Goal: Information Seeking & Learning: Check status

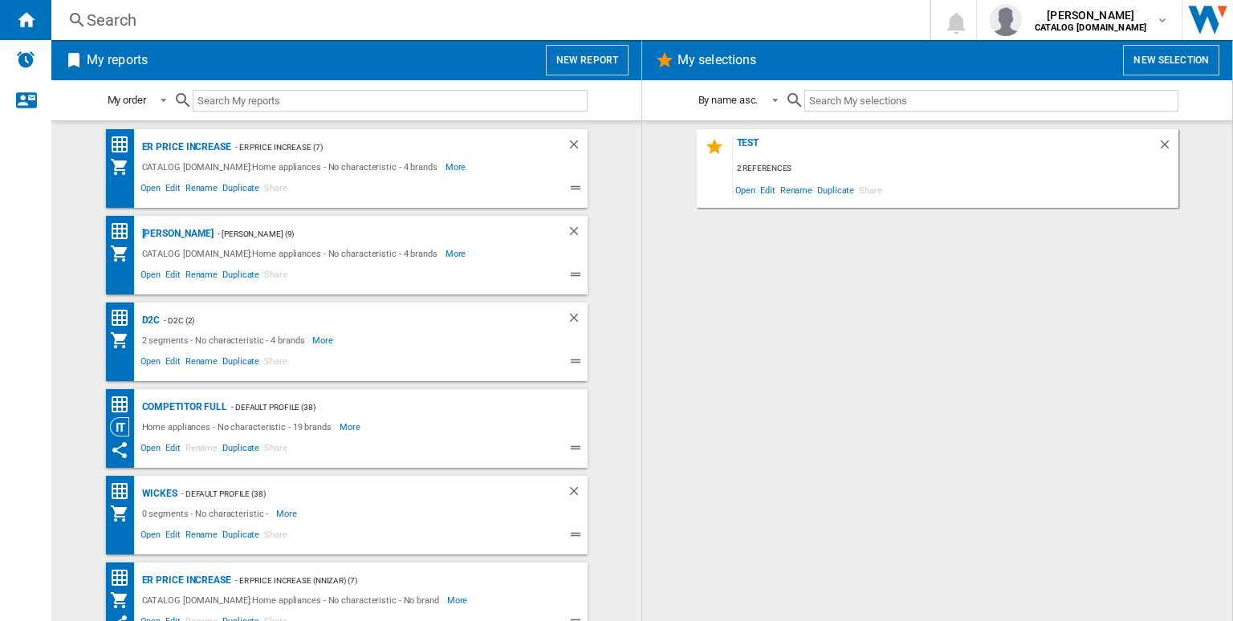
click at [424, 28] on div "Search" at bounding box center [487, 20] width 801 height 22
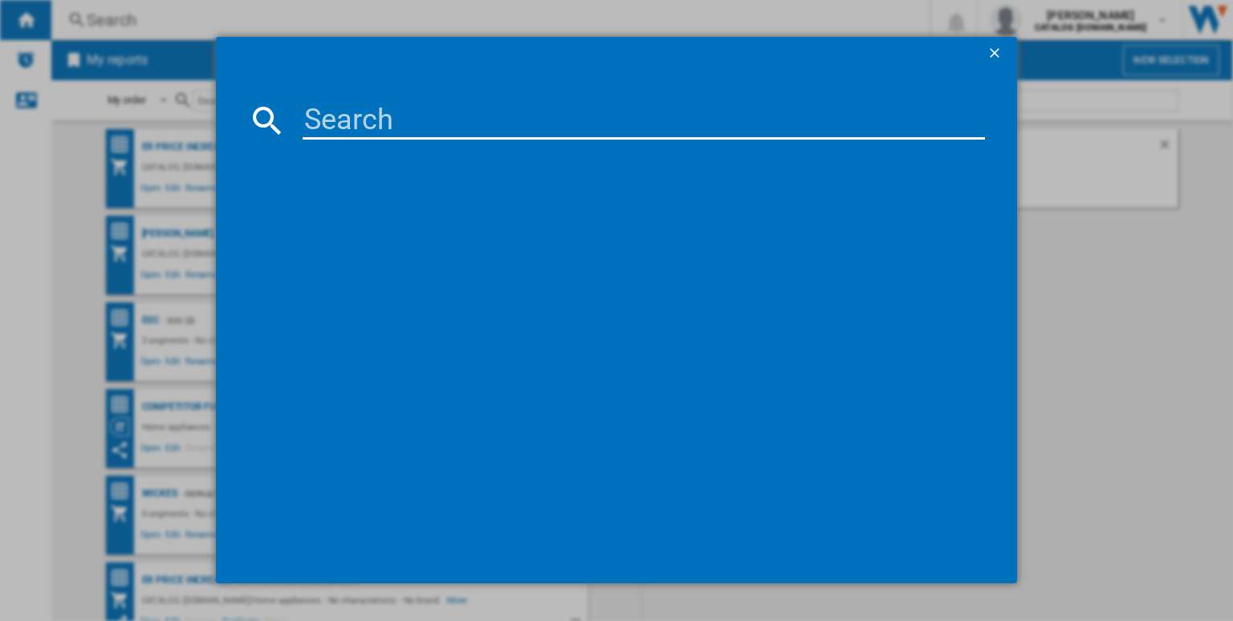
click at [411, 124] on input at bounding box center [644, 120] width 682 height 39
paste input "LFR61144B"
type input "LFR61144B"
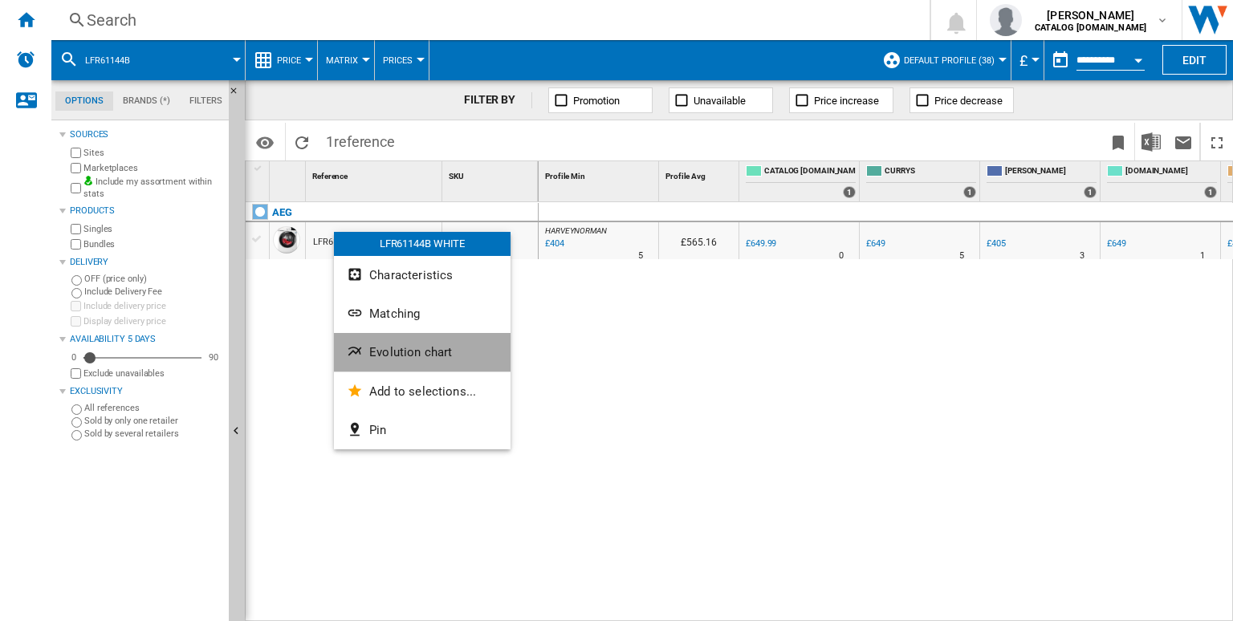
click at [384, 347] on span "Evolution chart" at bounding box center [410, 352] width 83 height 14
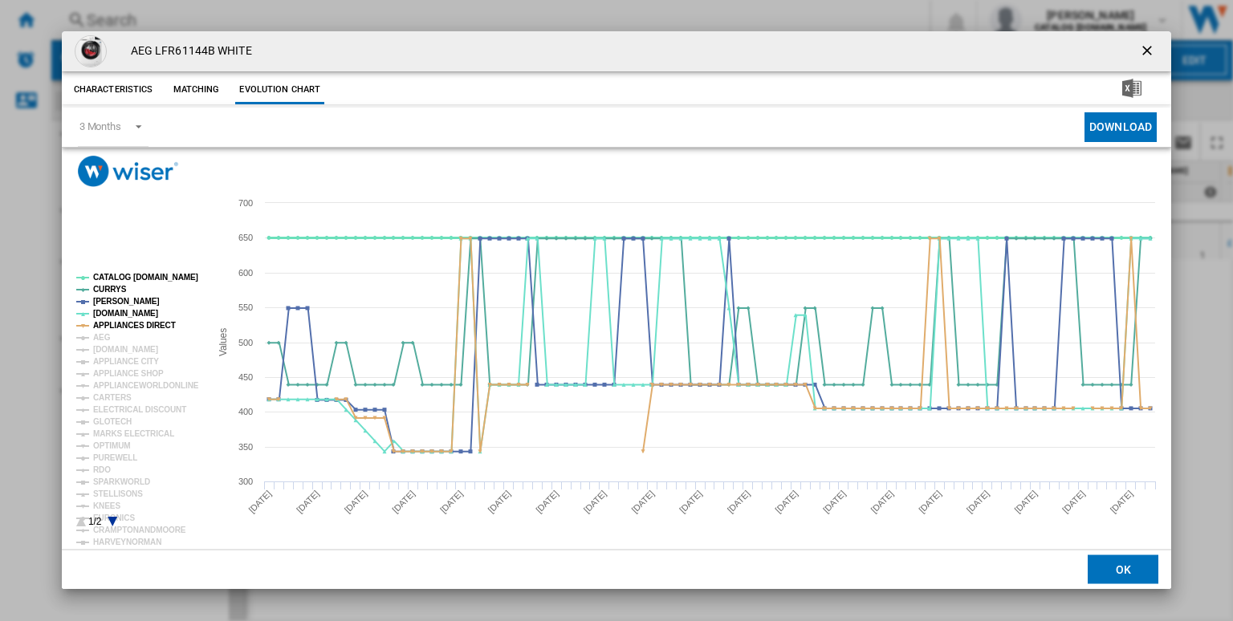
click at [152, 274] on tspan "CATALOG [DOMAIN_NAME]" at bounding box center [145, 277] width 105 height 9
click at [144, 322] on tspan "APPLIANCES DIRECT" at bounding box center [134, 325] width 83 height 9
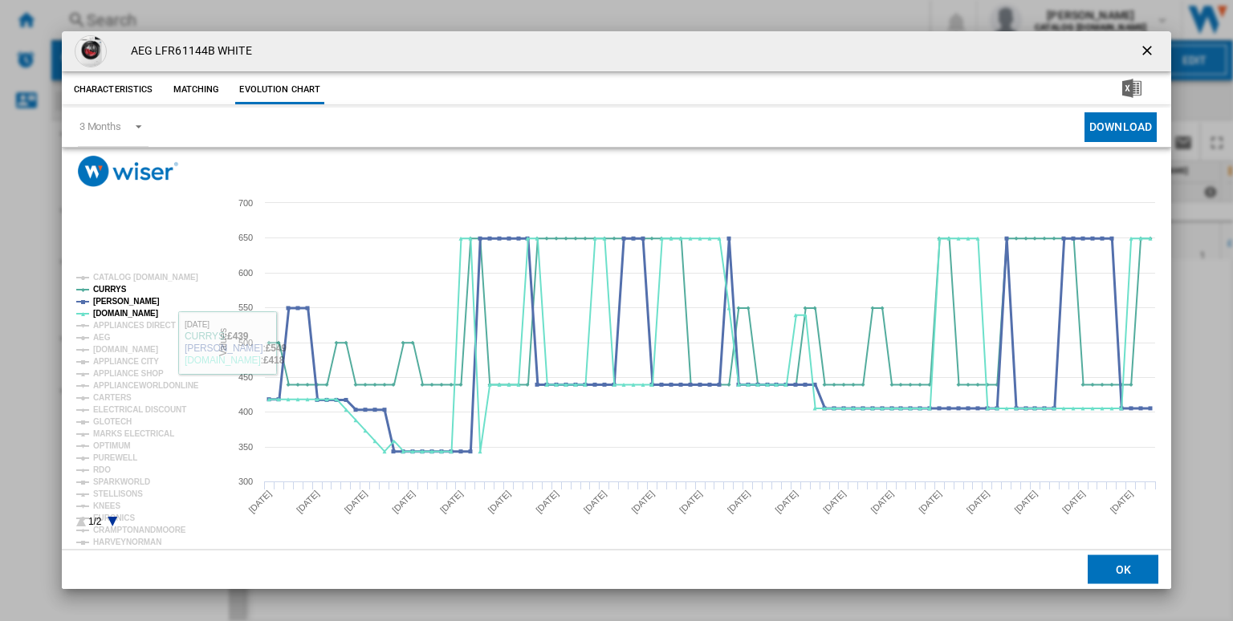
click at [118, 297] on tspan "[PERSON_NAME]" at bounding box center [126, 301] width 67 height 9
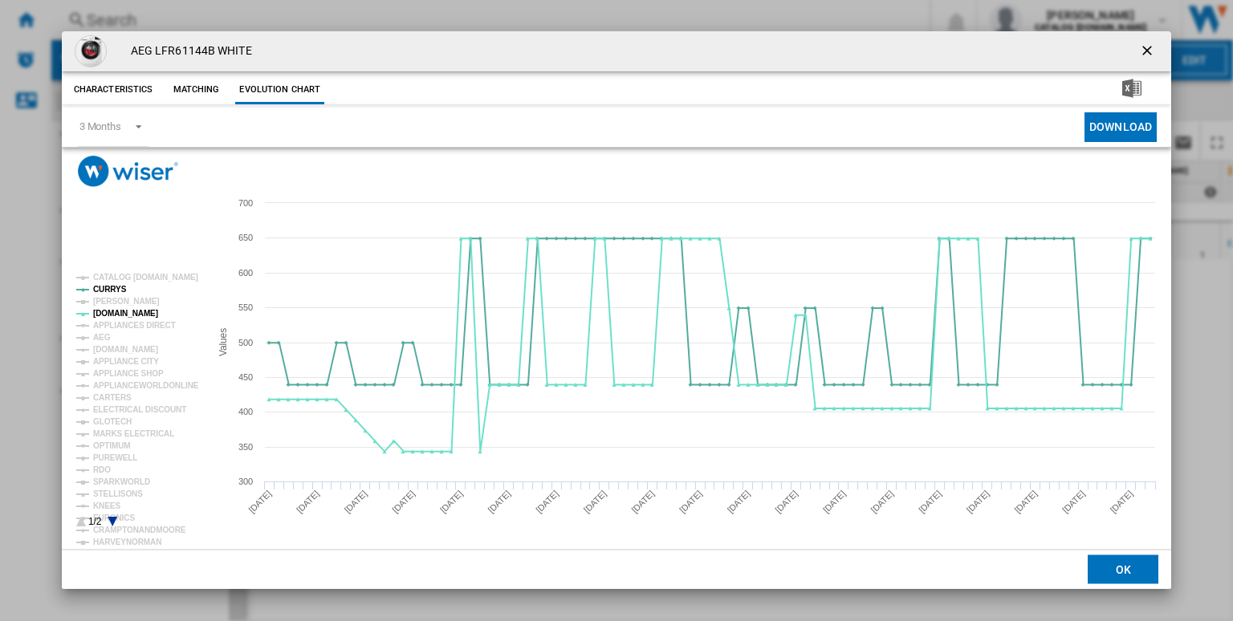
click at [118, 297] on tspan "[PERSON_NAME]" at bounding box center [126, 301] width 67 height 9
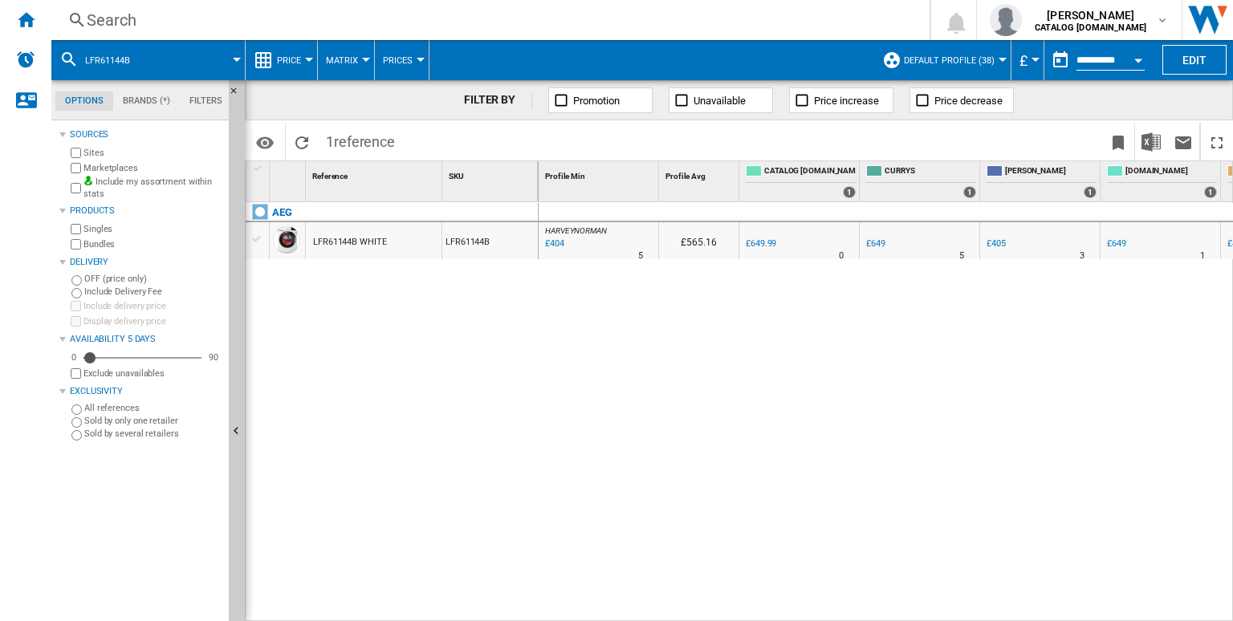
click at [571, 20] on div "Search" at bounding box center [487, 20] width 801 height 22
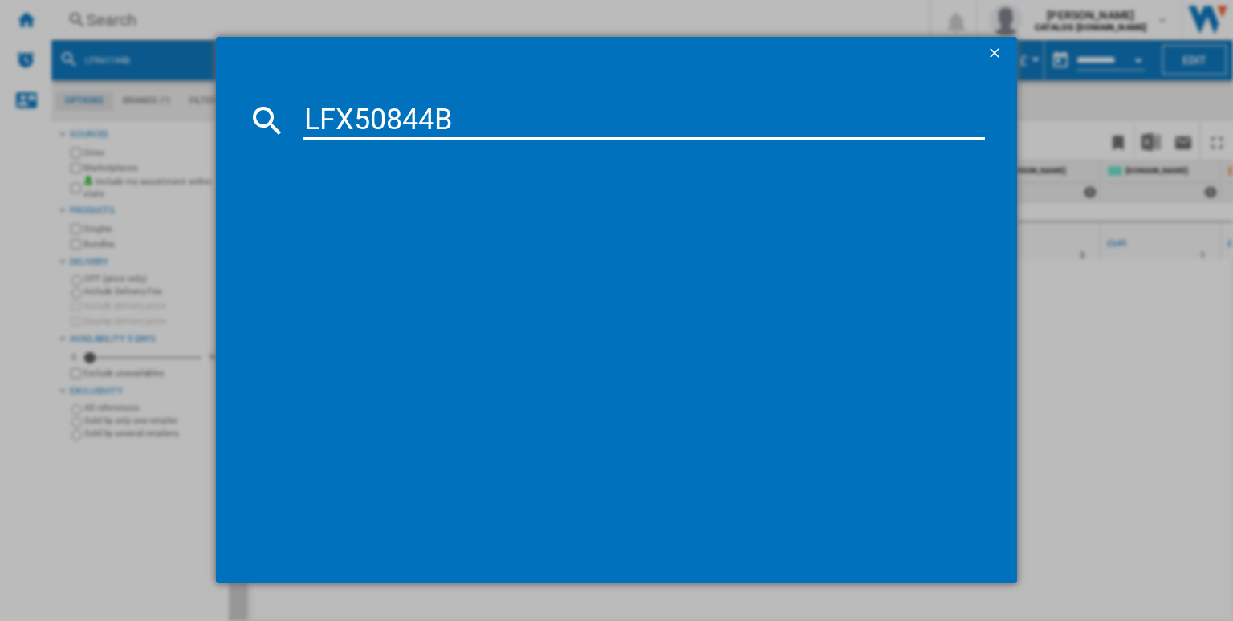
type input "LFX50844B"
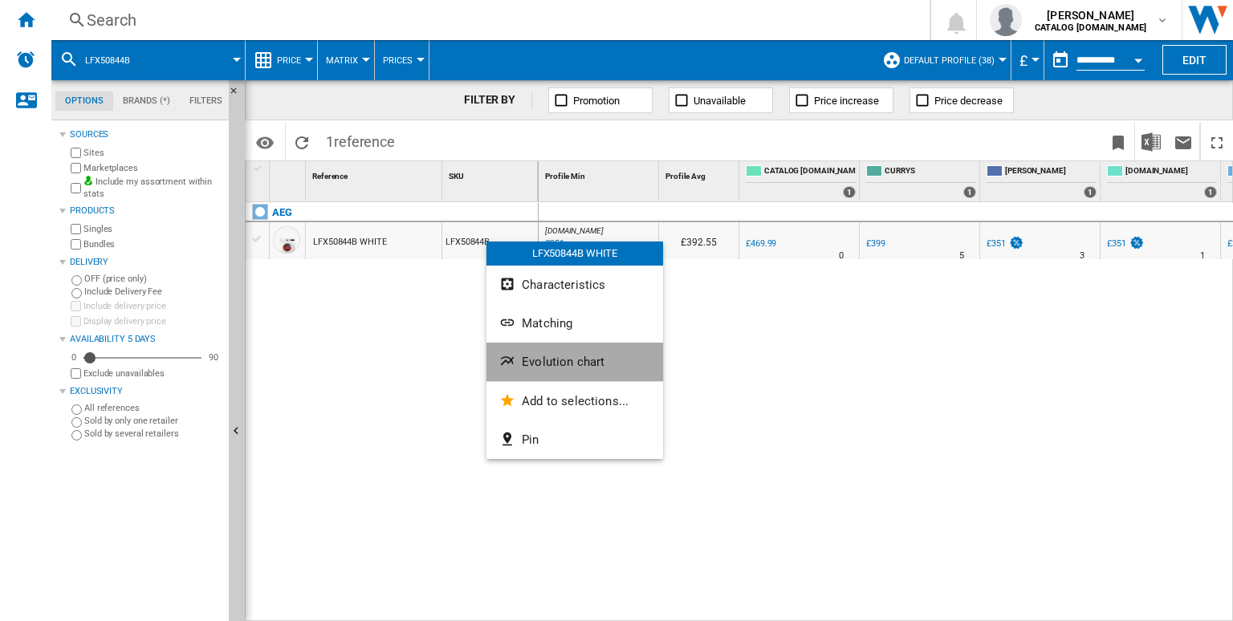
click at [549, 355] on span "Evolution chart" at bounding box center [563, 362] width 83 height 14
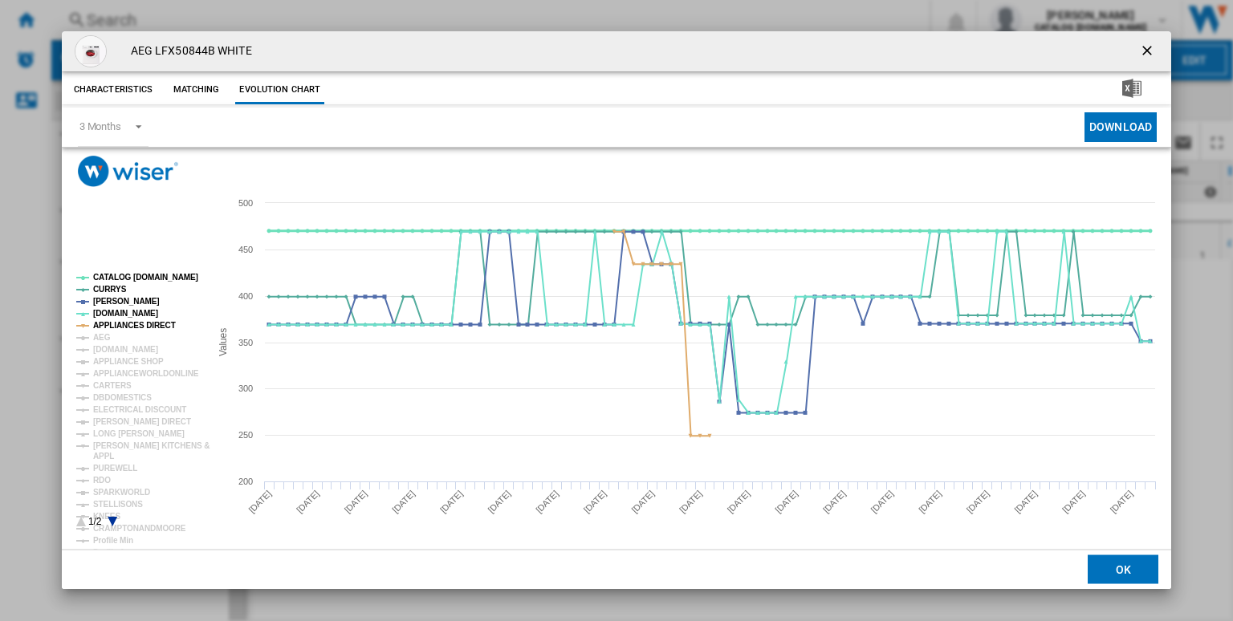
click at [124, 276] on tspan "CATALOG [DOMAIN_NAME]" at bounding box center [145, 277] width 105 height 9
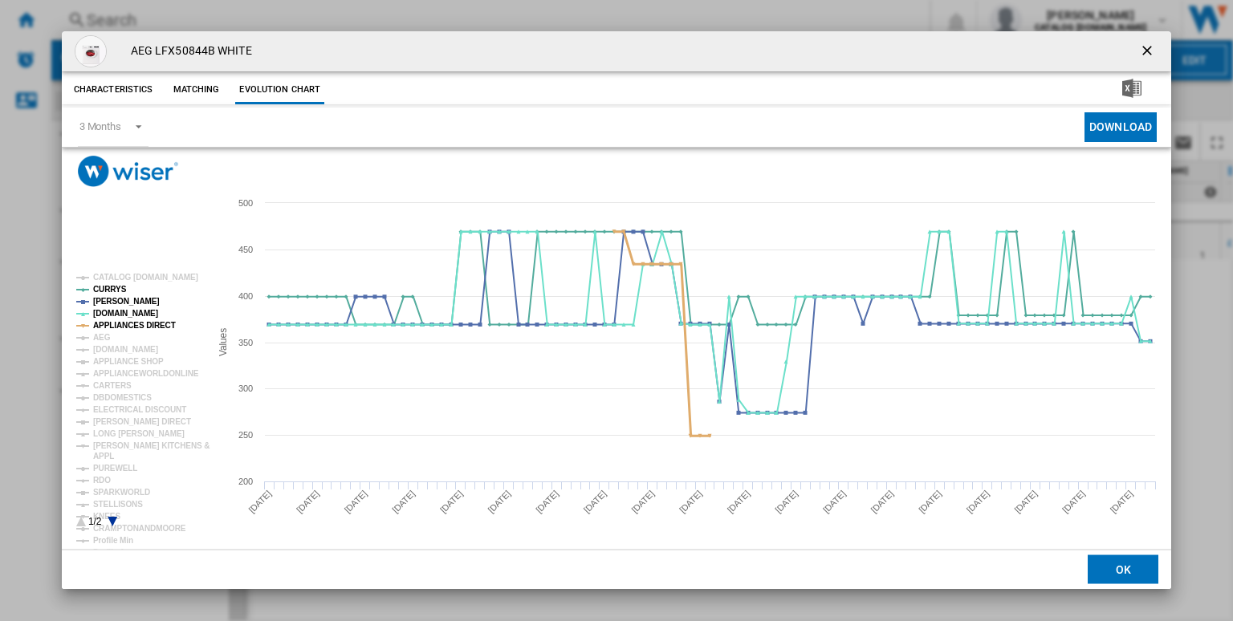
click at [138, 322] on tspan "APPLIANCES DIRECT" at bounding box center [134, 325] width 83 height 9
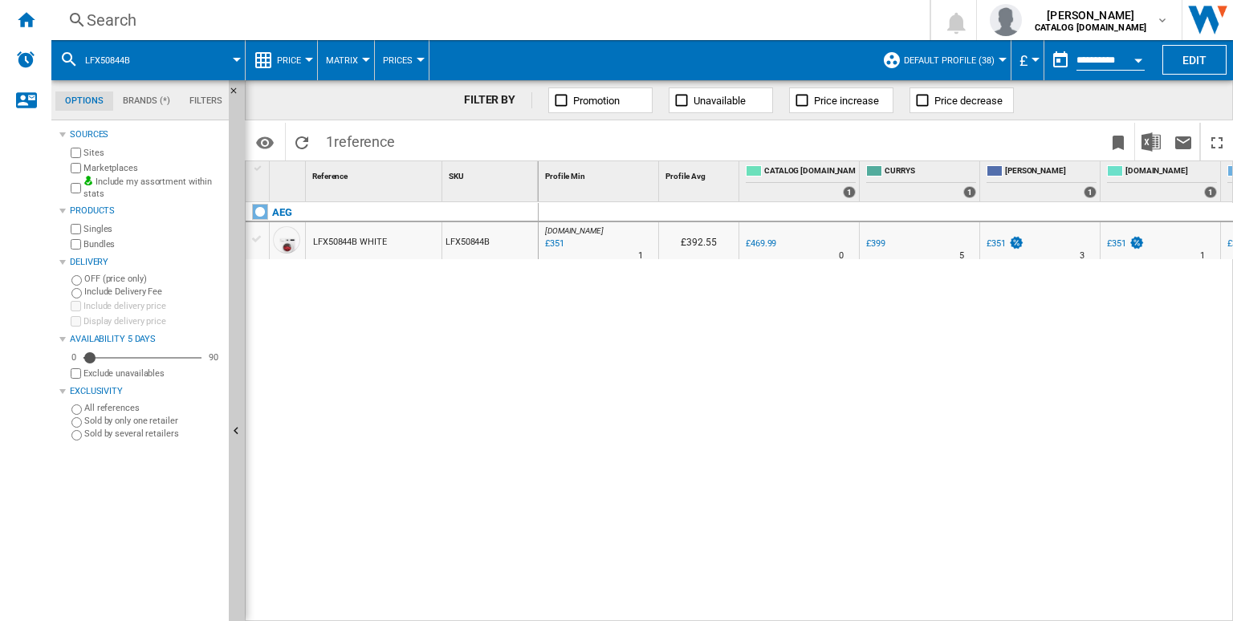
click at [644, 19] on div "Search" at bounding box center [487, 20] width 801 height 22
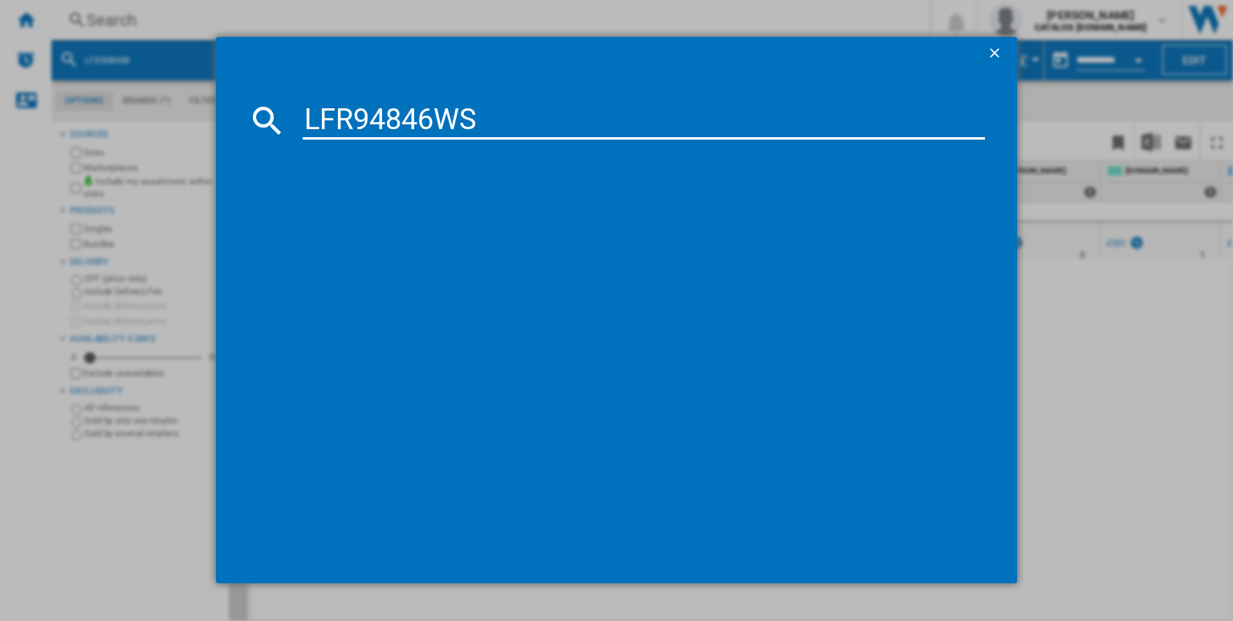
type input "LFR94846WS"
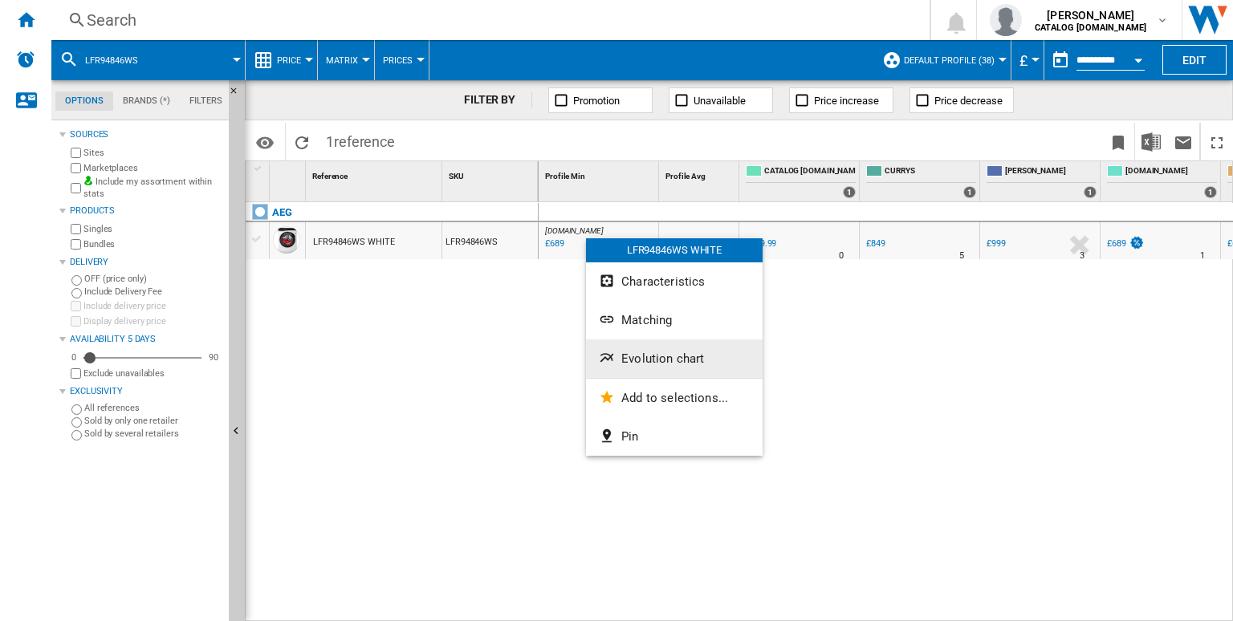
click at [655, 355] on span "Evolution chart" at bounding box center [662, 358] width 83 height 14
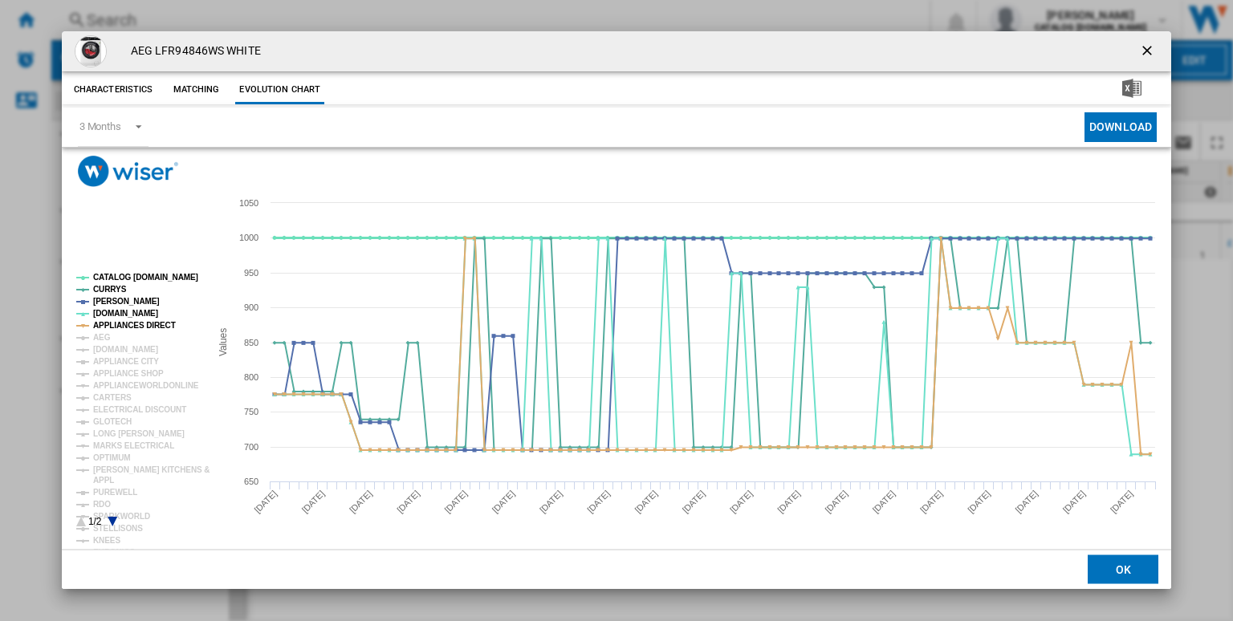
click at [138, 279] on tspan "CATALOG [DOMAIN_NAME]" at bounding box center [145, 277] width 105 height 9
click at [141, 323] on tspan "APPLIANCES DIRECT" at bounding box center [134, 325] width 83 height 9
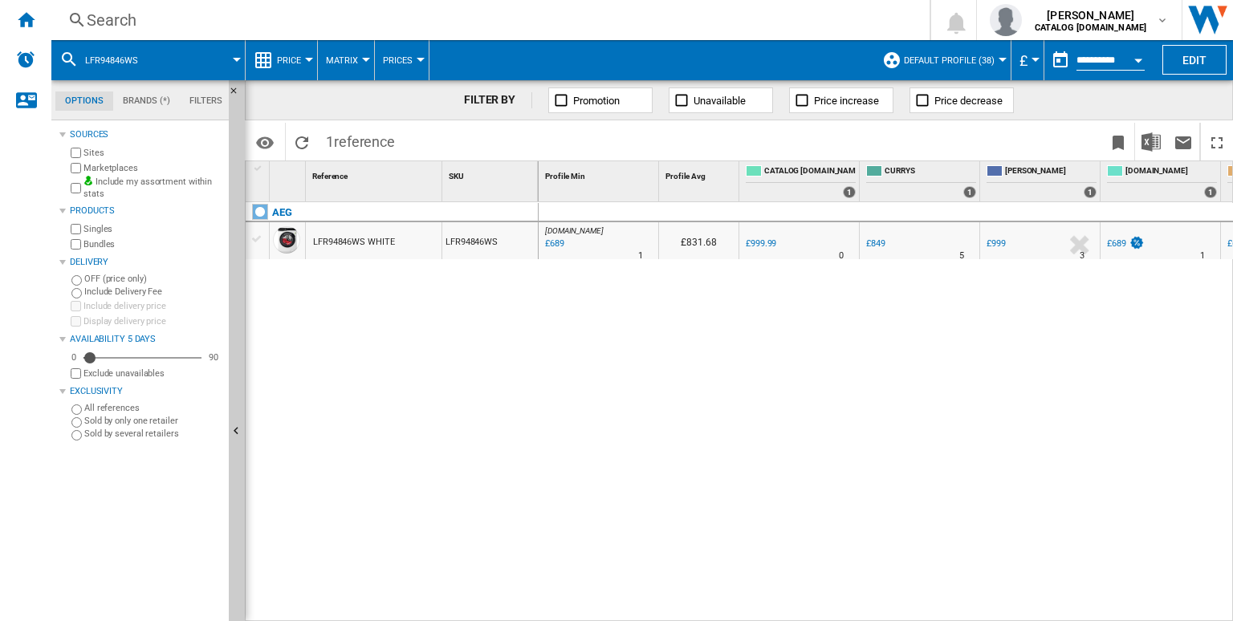
click at [733, 17] on div "Search" at bounding box center [487, 20] width 801 height 22
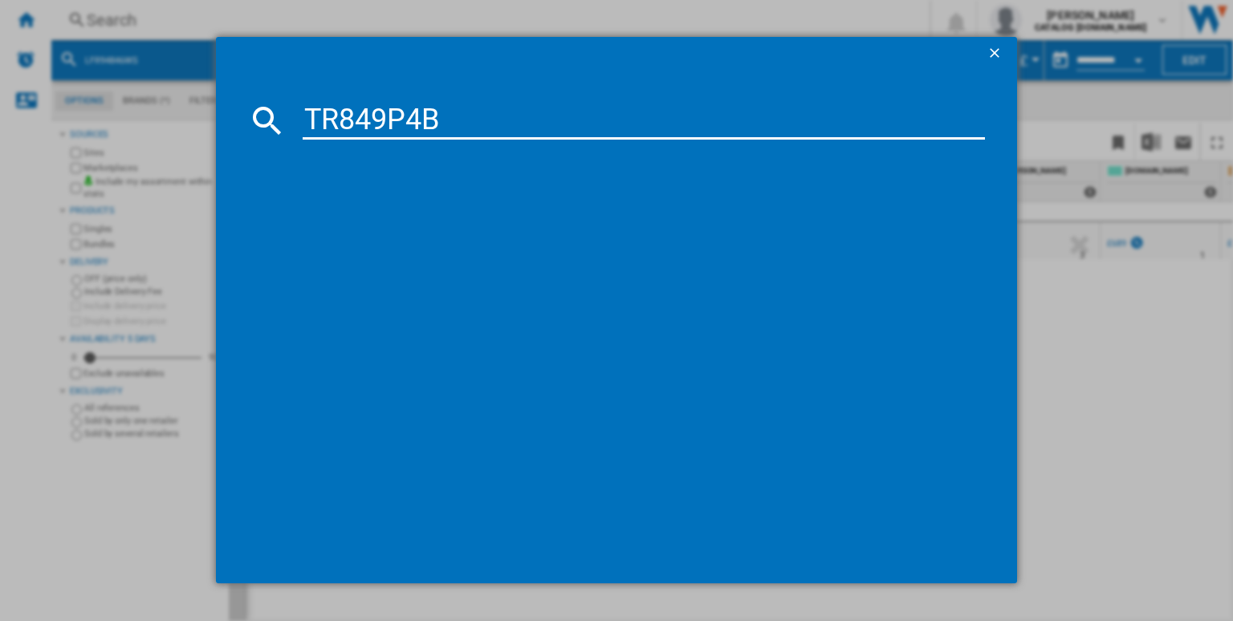
type input "TR849P4B"
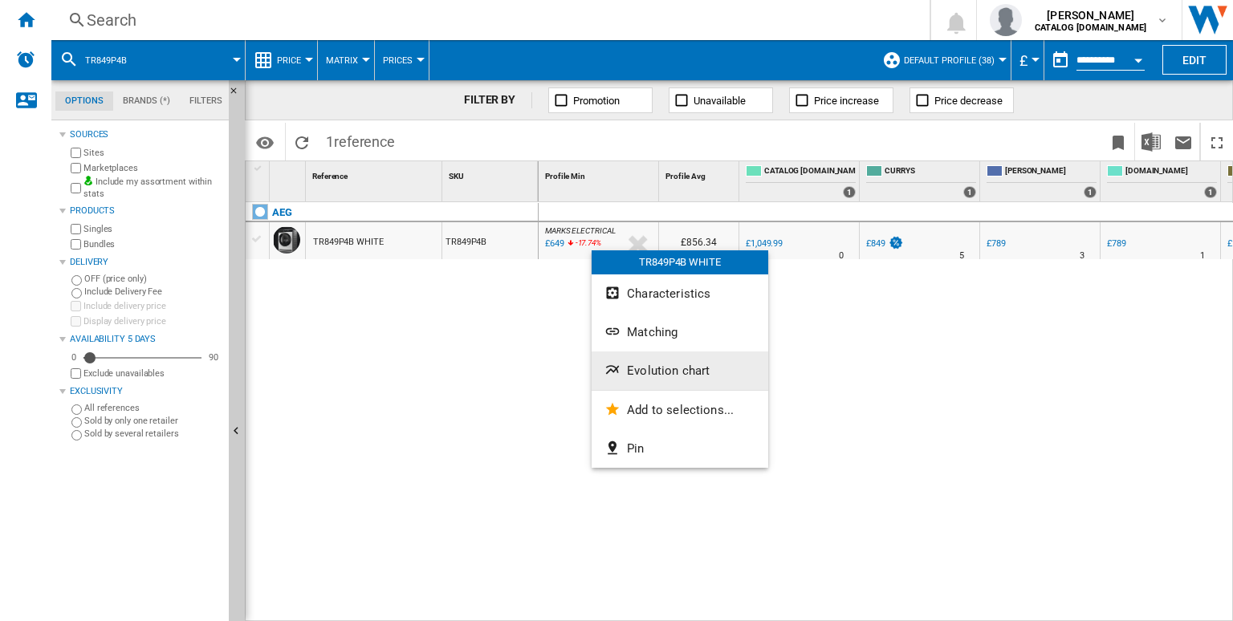
click at [636, 360] on button "Evolution chart" at bounding box center [679, 370] width 177 height 39
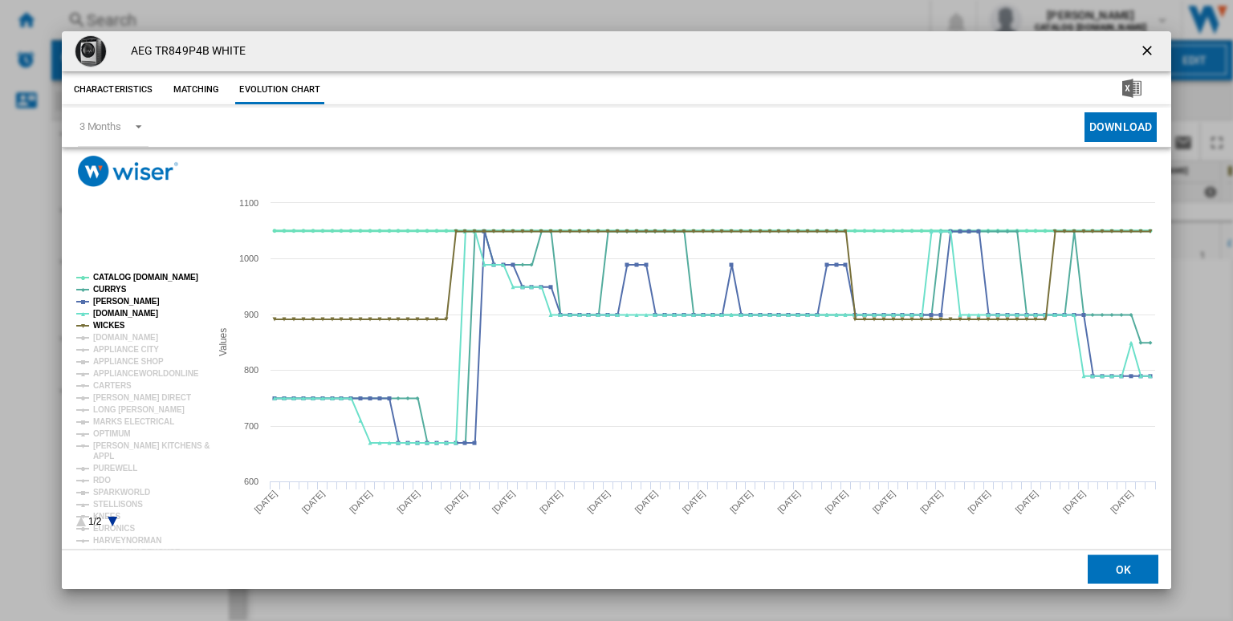
click at [115, 273] on rect "Product popup" at bounding box center [136, 400] width 133 height 266
click at [103, 328] on tspan "WICKES" at bounding box center [109, 325] width 32 height 9
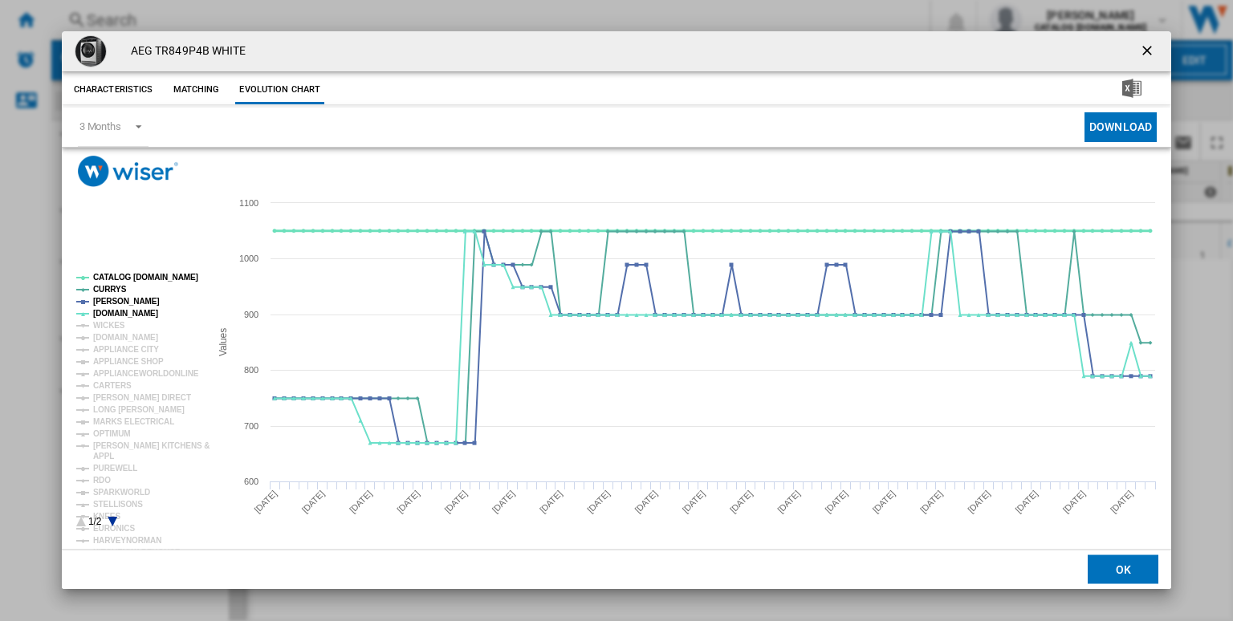
click at [152, 281] on tspan "CATALOG [DOMAIN_NAME]" at bounding box center [145, 277] width 105 height 9
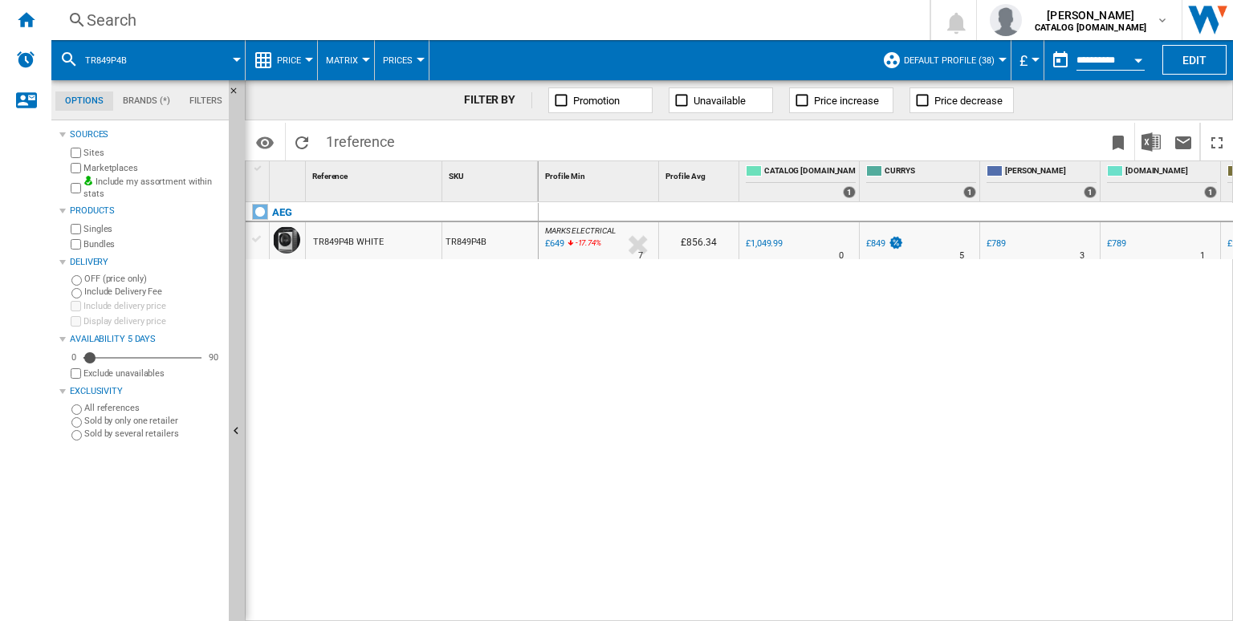
click at [729, 20] on div "Search" at bounding box center [487, 20] width 801 height 22
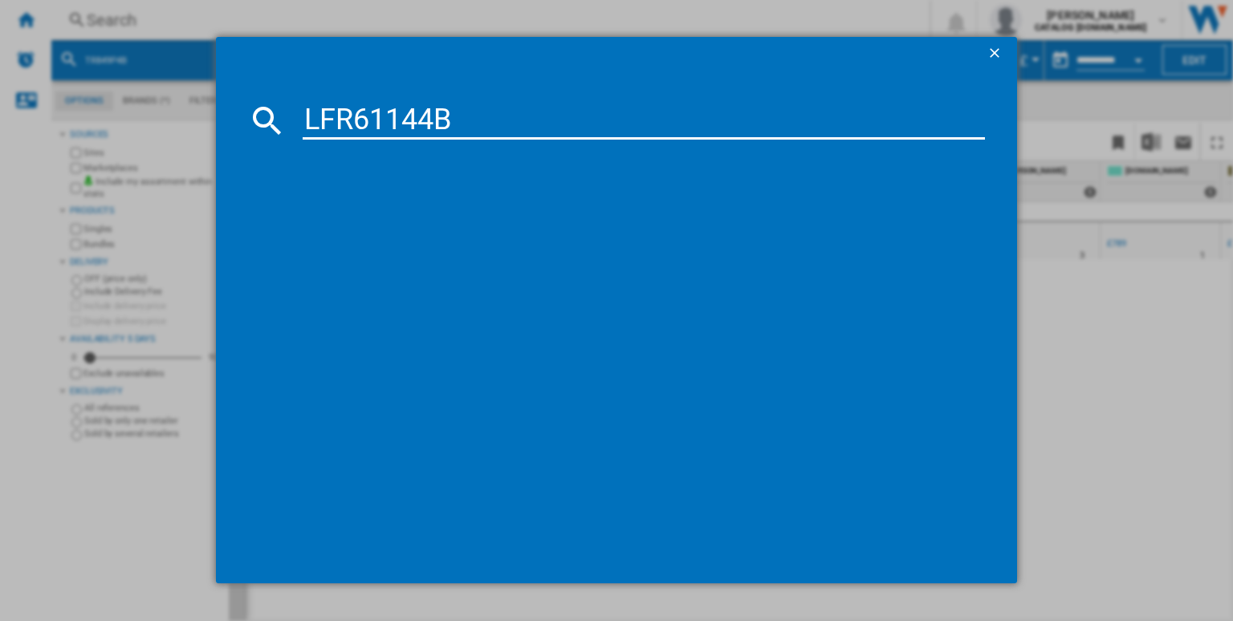
type input "LFR61144B"
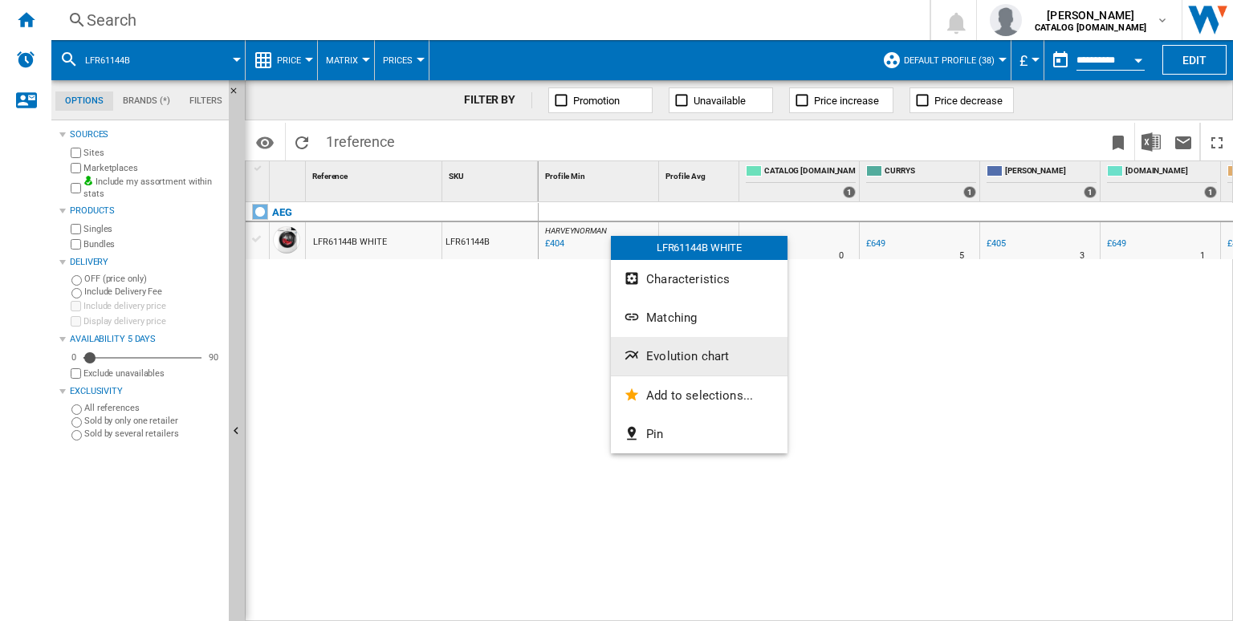
click at [672, 347] on button "Evolution chart" at bounding box center [699, 356] width 177 height 39
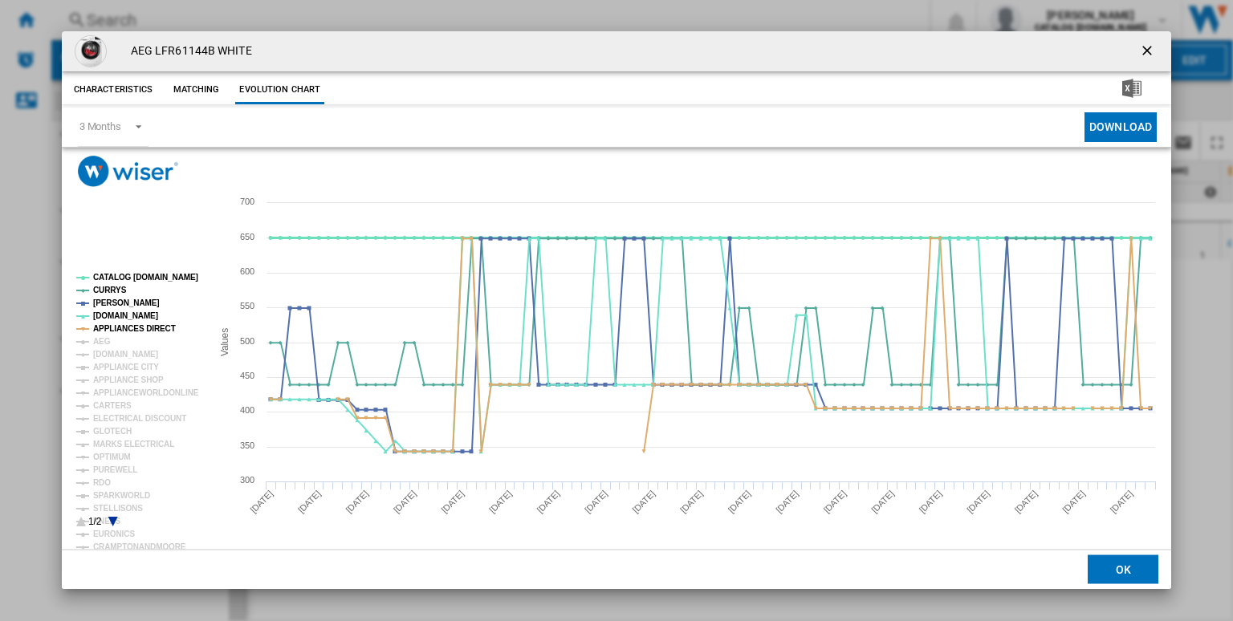
click at [156, 277] on tspan "CATALOG [DOMAIN_NAME]" at bounding box center [145, 277] width 105 height 9
click at [164, 328] on tspan "APPLIANCES DIRECT" at bounding box center [134, 328] width 83 height 9
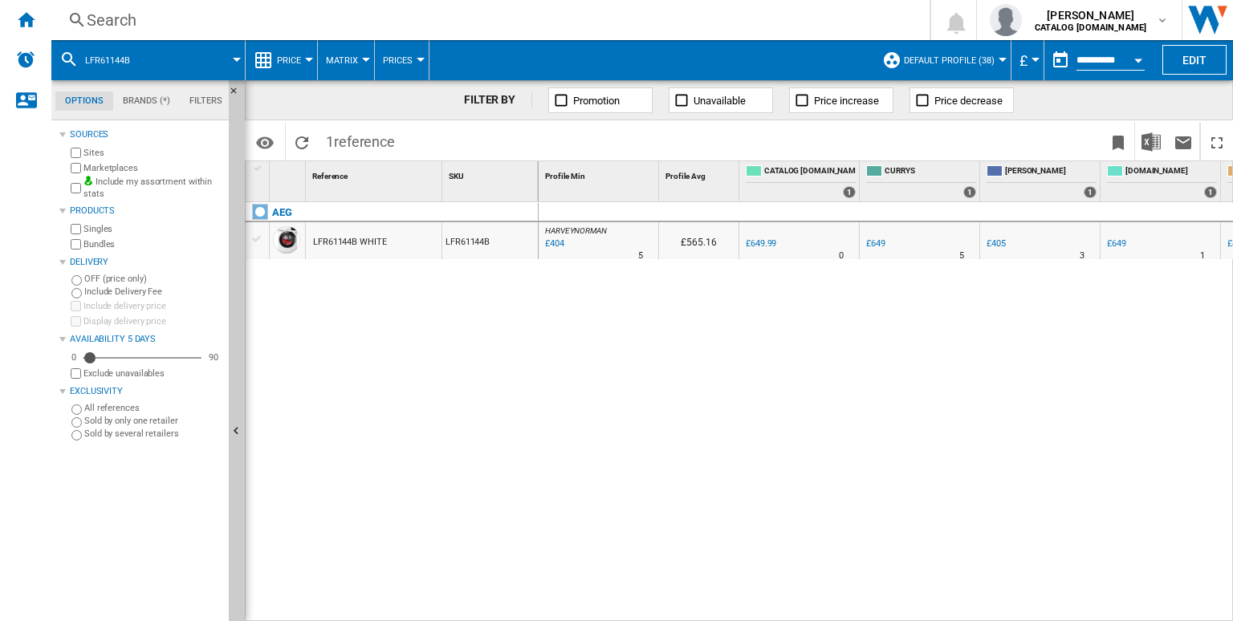
click at [744, 28] on div "Search" at bounding box center [487, 20] width 801 height 22
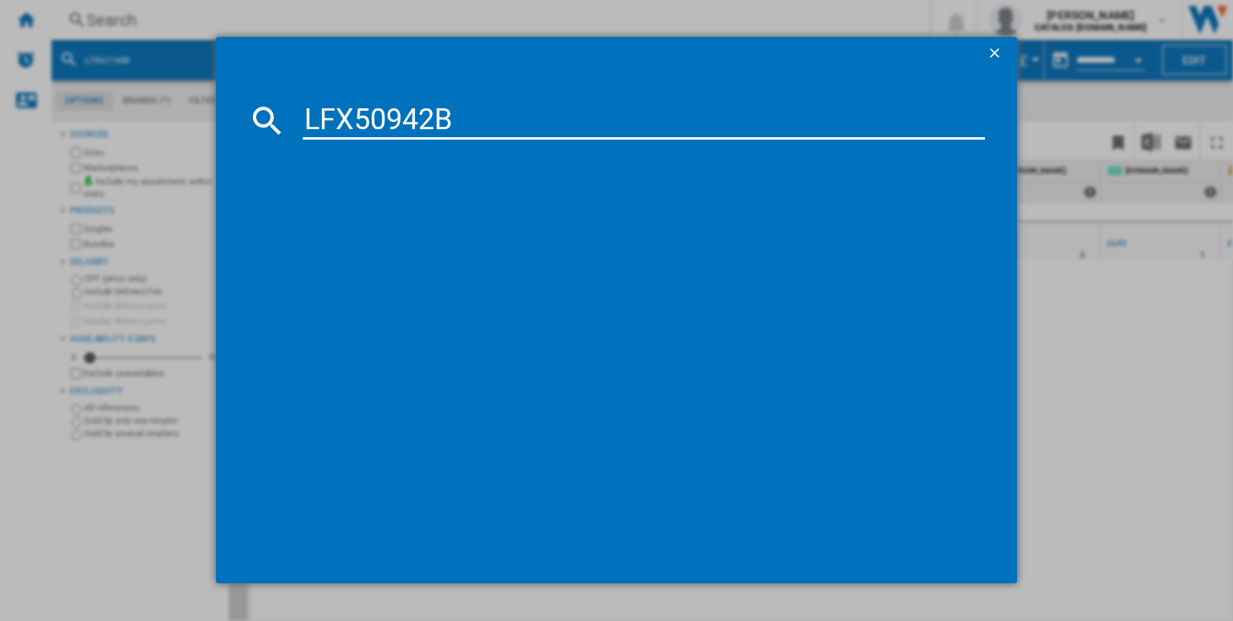
type input "LFX50942B"
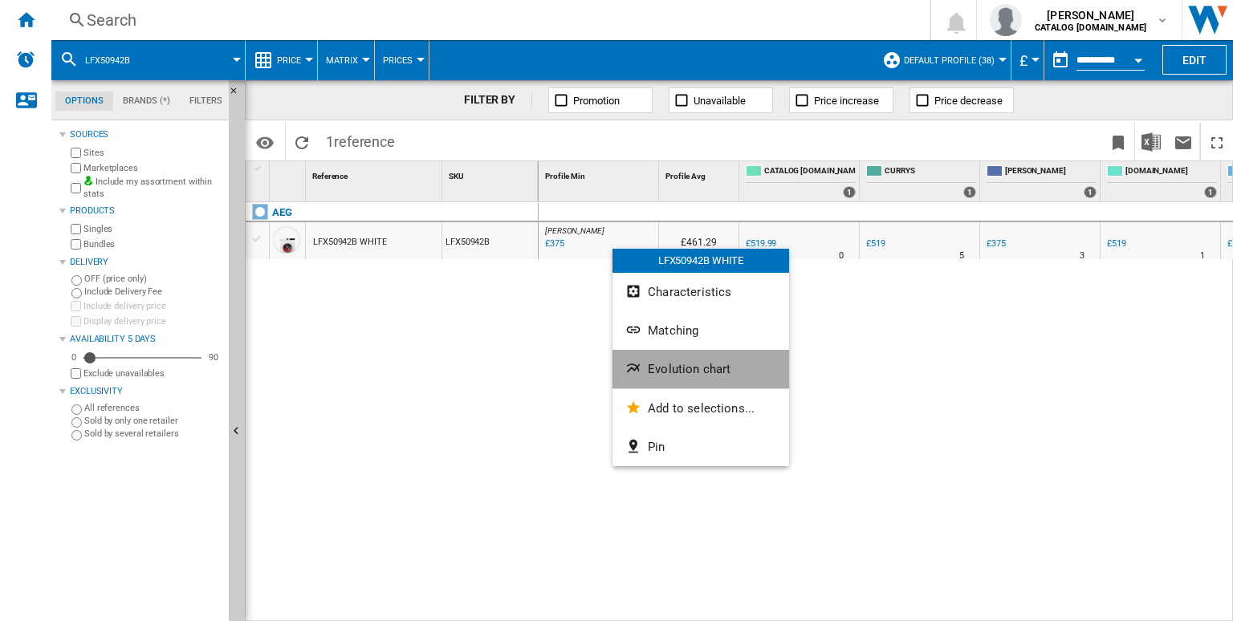
click at [662, 370] on span "Evolution chart" at bounding box center [689, 369] width 83 height 14
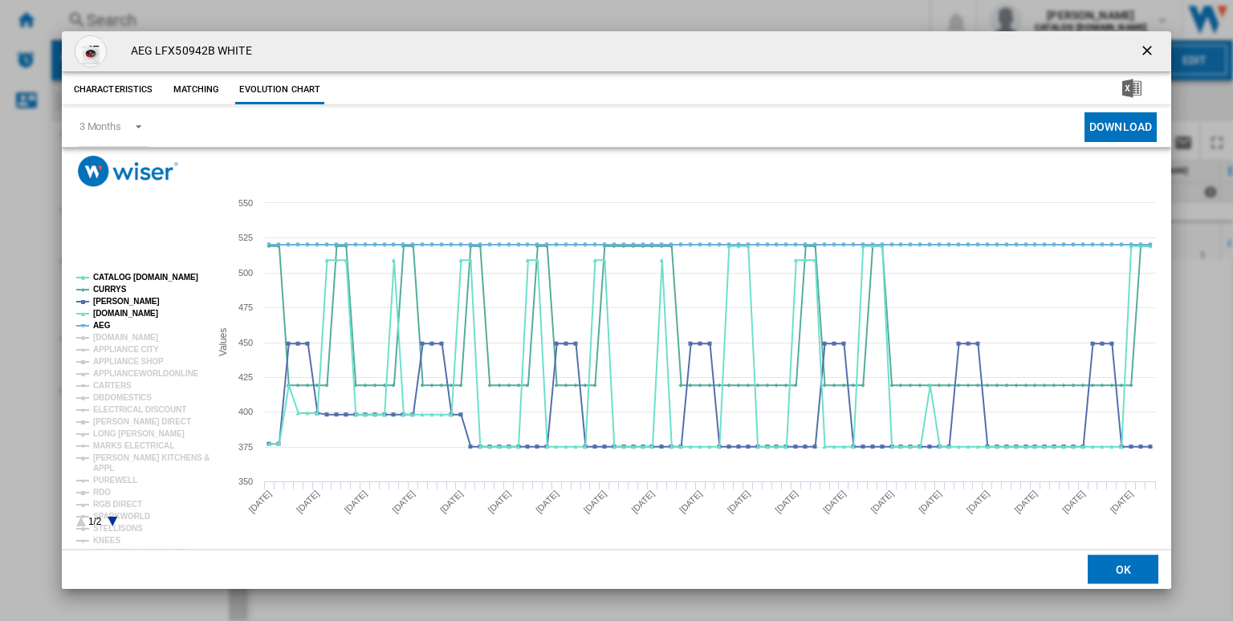
click at [142, 271] on rect "Product popup" at bounding box center [136, 400] width 133 height 266
click at [105, 327] on tspan "AEG" at bounding box center [102, 325] width 18 height 9
click at [157, 280] on tspan "CATALOG [DOMAIN_NAME]" at bounding box center [145, 277] width 105 height 9
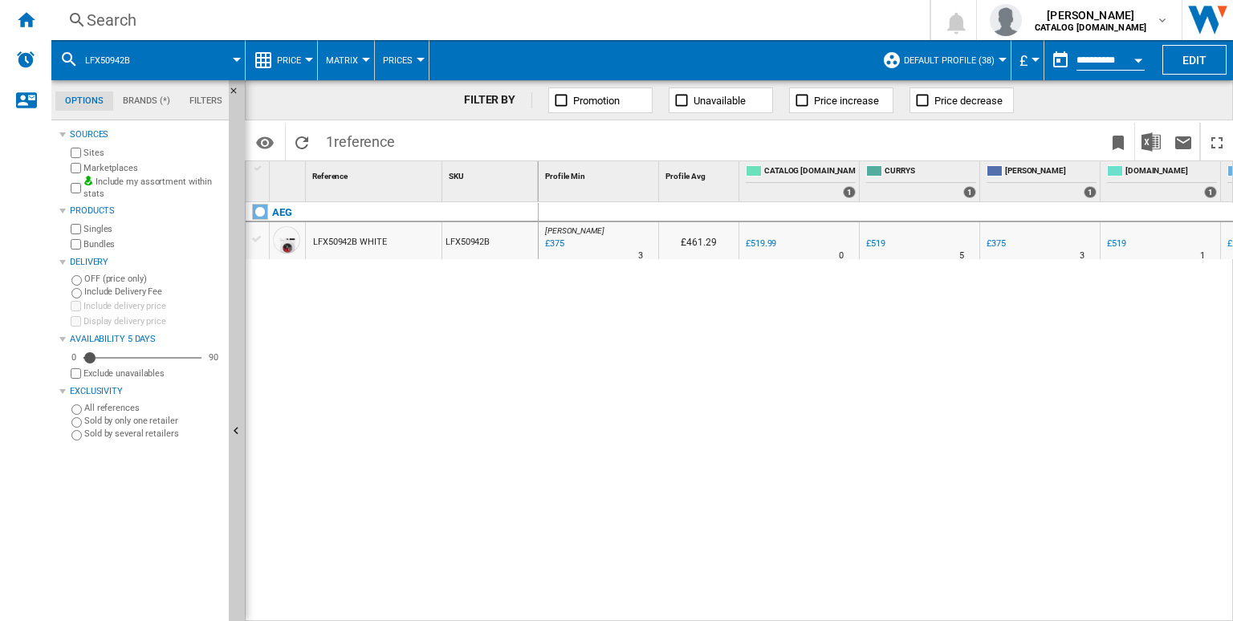
click at [775, 23] on div "Search" at bounding box center [487, 20] width 801 height 22
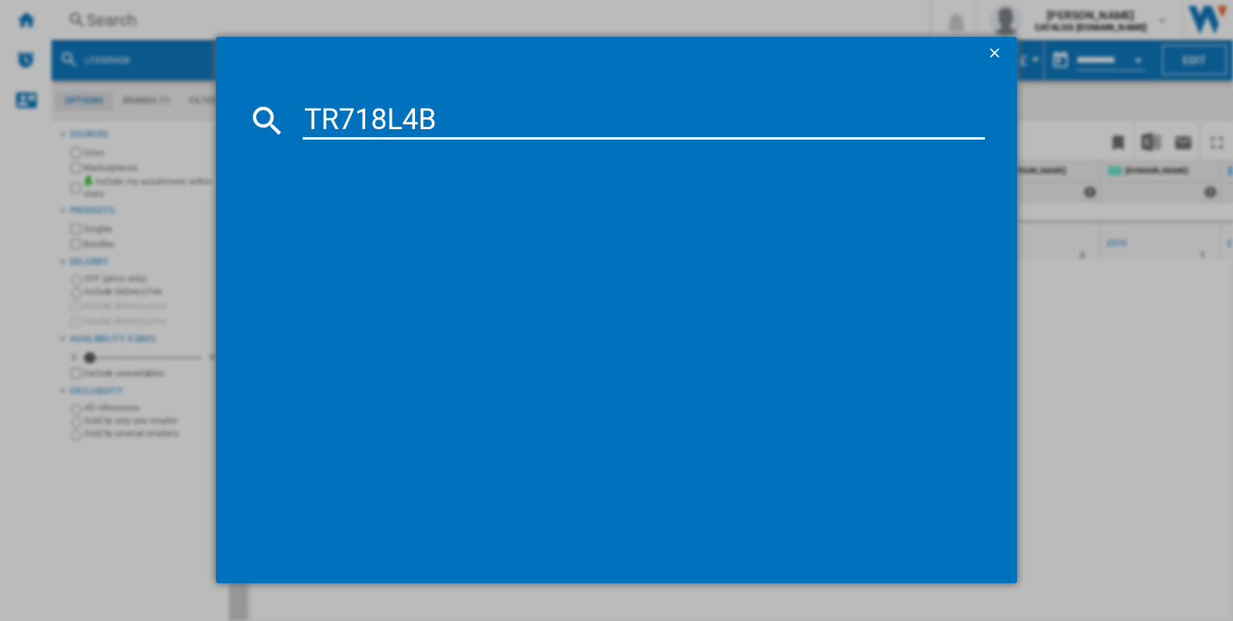
type input "TR718L4B"
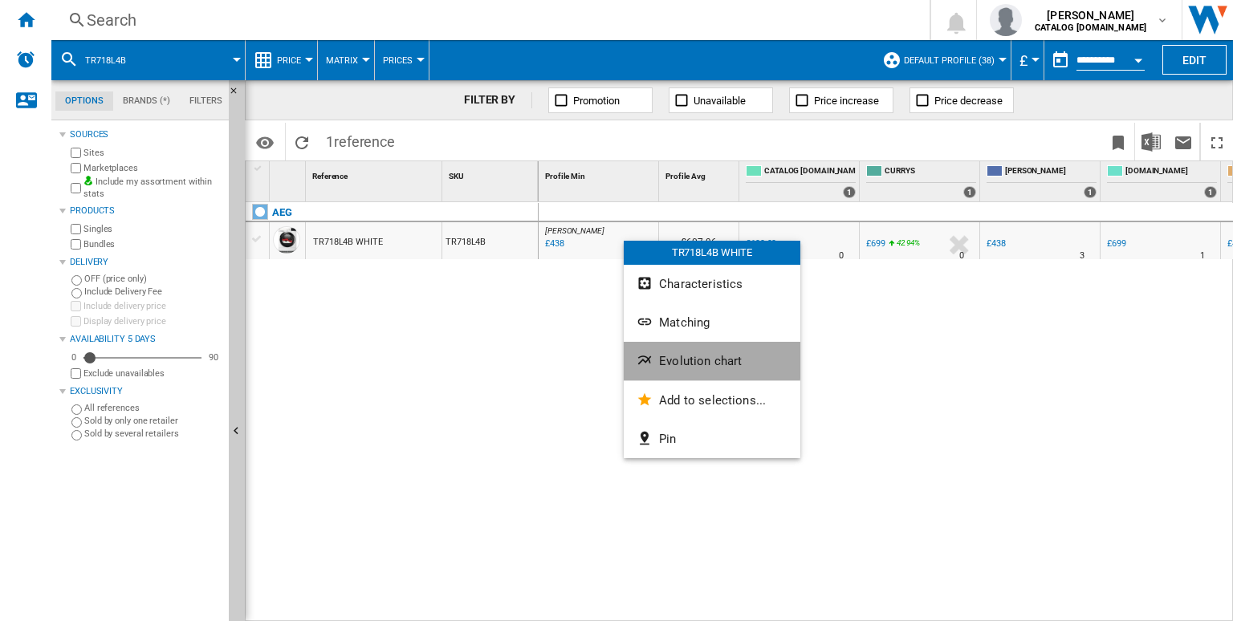
click at [665, 356] on span "Evolution chart" at bounding box center [700, 361] width 83 height 14
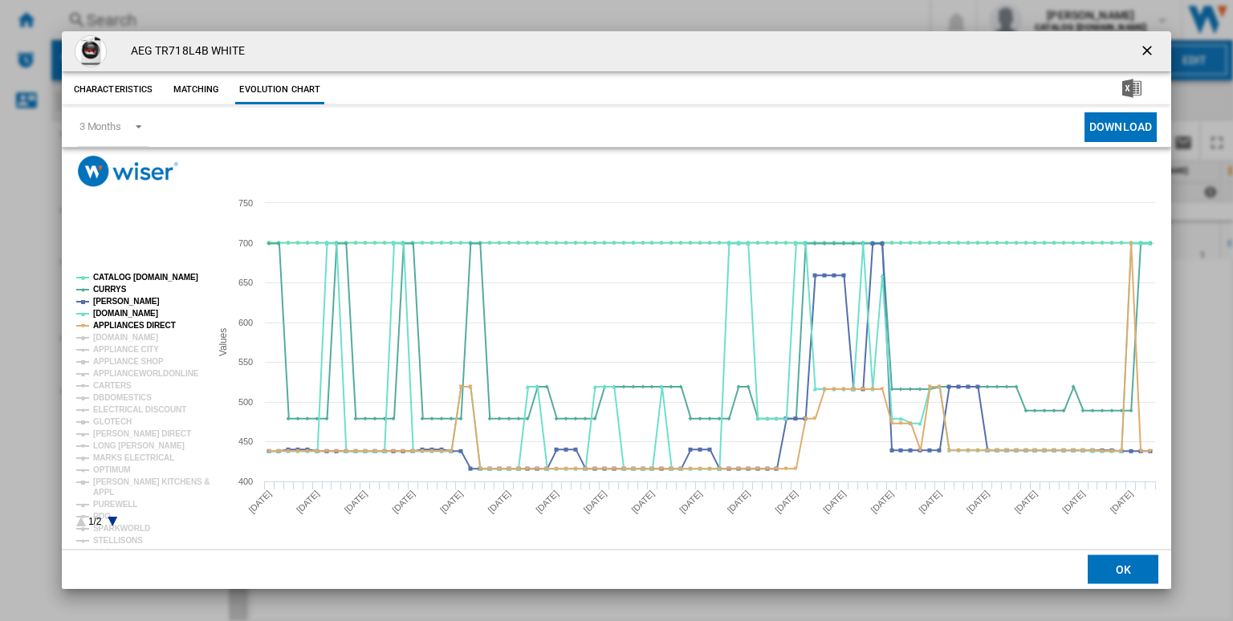
click at [170, 273] on rect "Product popup" at bounding box center [136, 400] width 133 height 266
click at [178, 278] on tspan "CATALOG [DOMAIN_NAME]" at bounding box center [145, 277] width 105 height 9
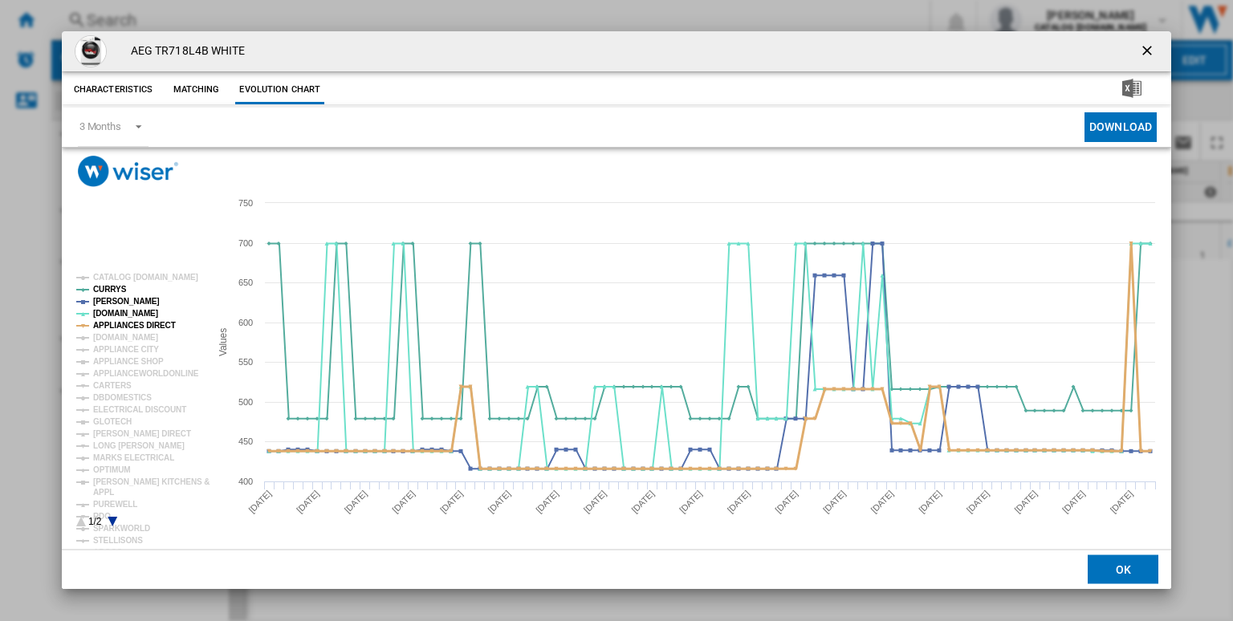
click at [163, 327] on tspan "APPLIANCES DIRECT" at bounding box center [134, 325] width 83 height 9
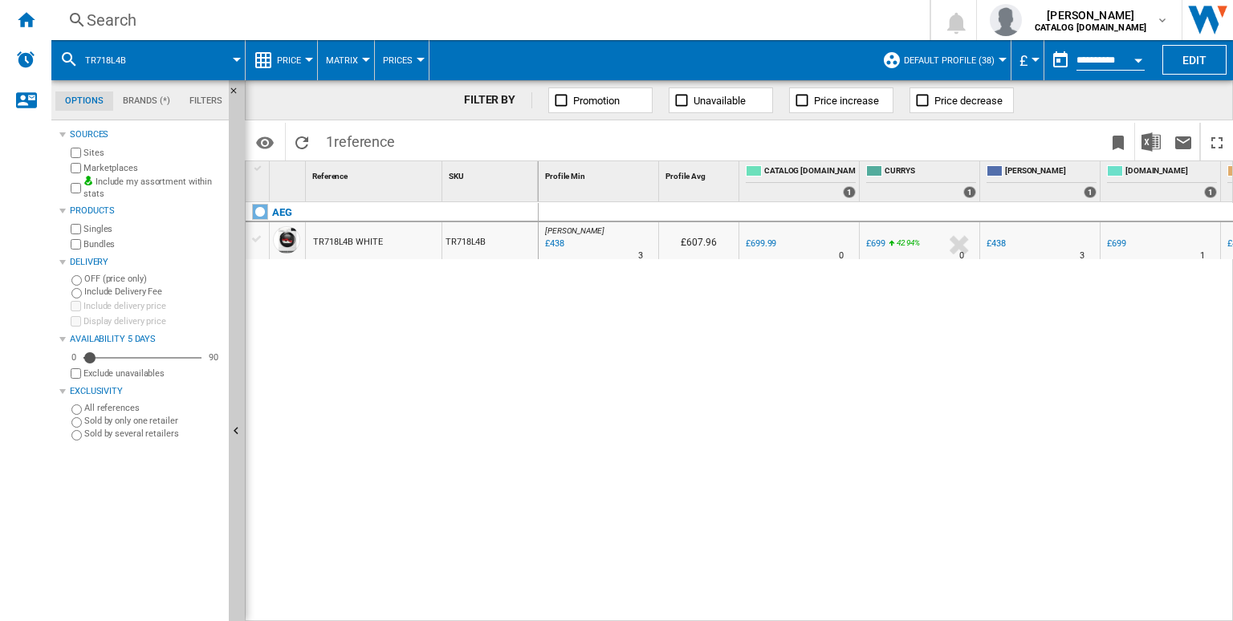
click at [738, 17] on div "Search" at bounding box center [487, 20] width 801 height 22
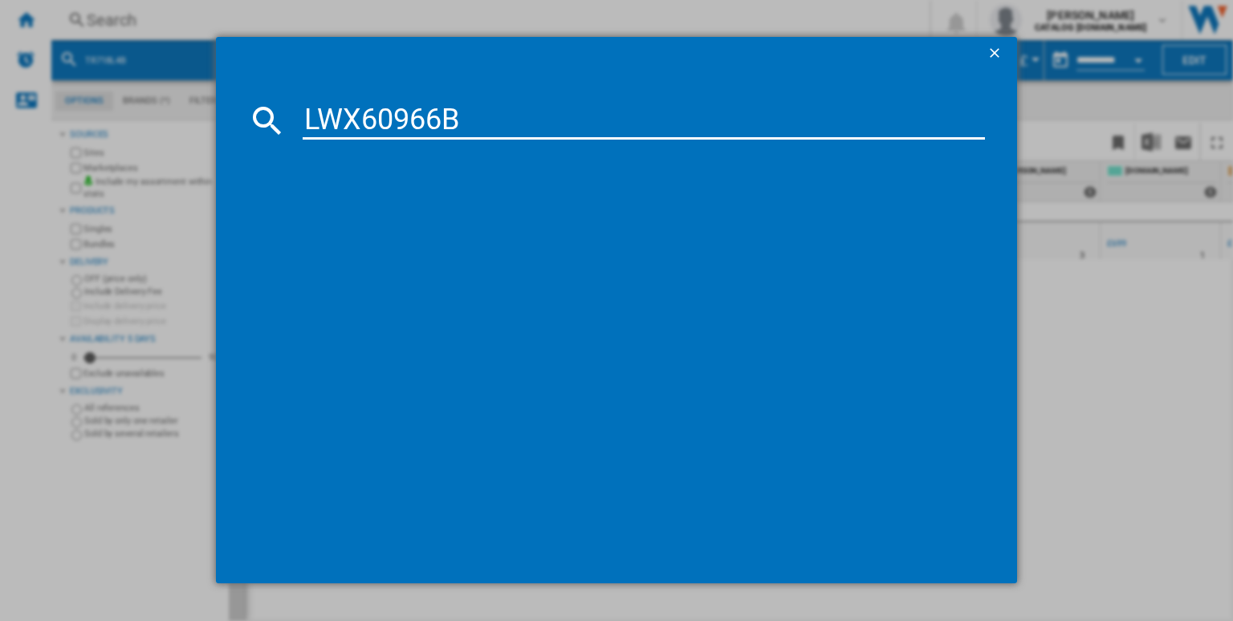
type input "LWX60966B"
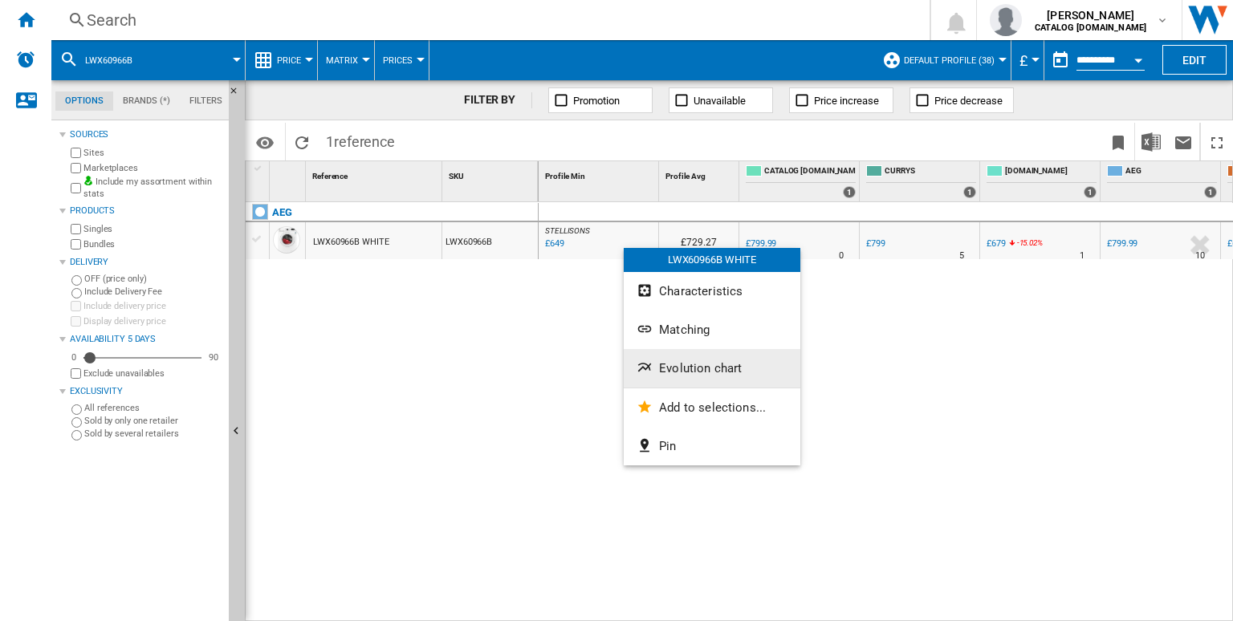
click at [676, 372] on span "Evolution chart" at bounding box center [700, 368] width 83 height 14
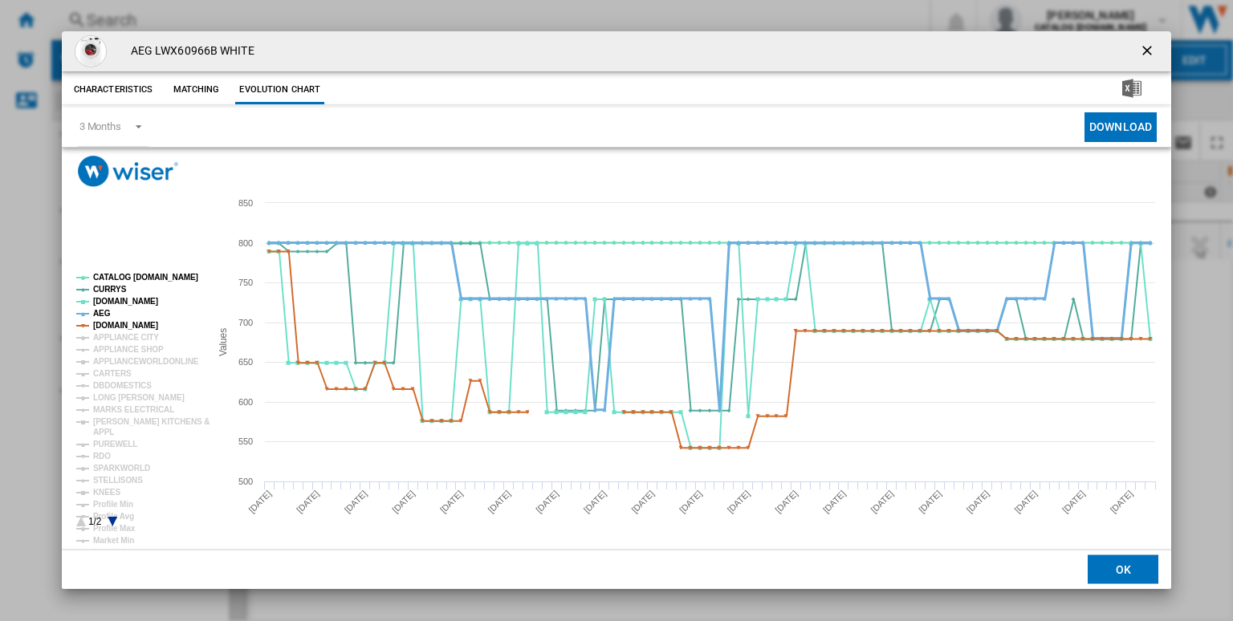
click at [103, 315] on tspan "AEG" at bounding box center [102, 313] width 18 height 9
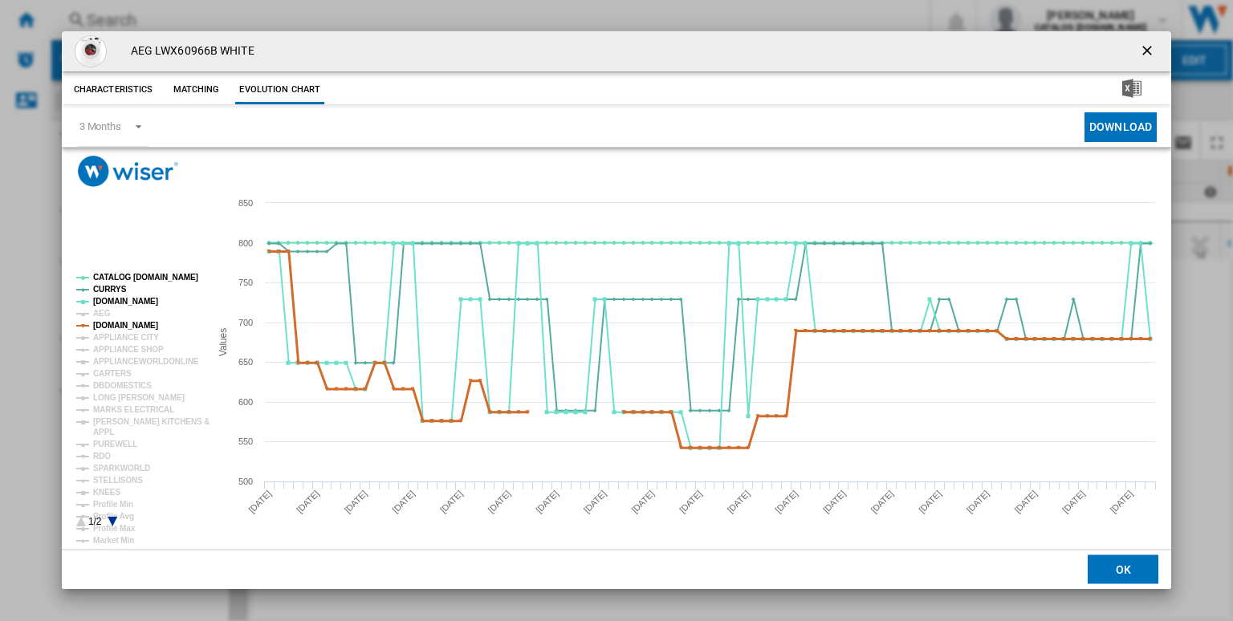
click at [125, 323] on tspan "[DOMAIN_NAME]" at bounding box center [125, 325] width 65 height 9
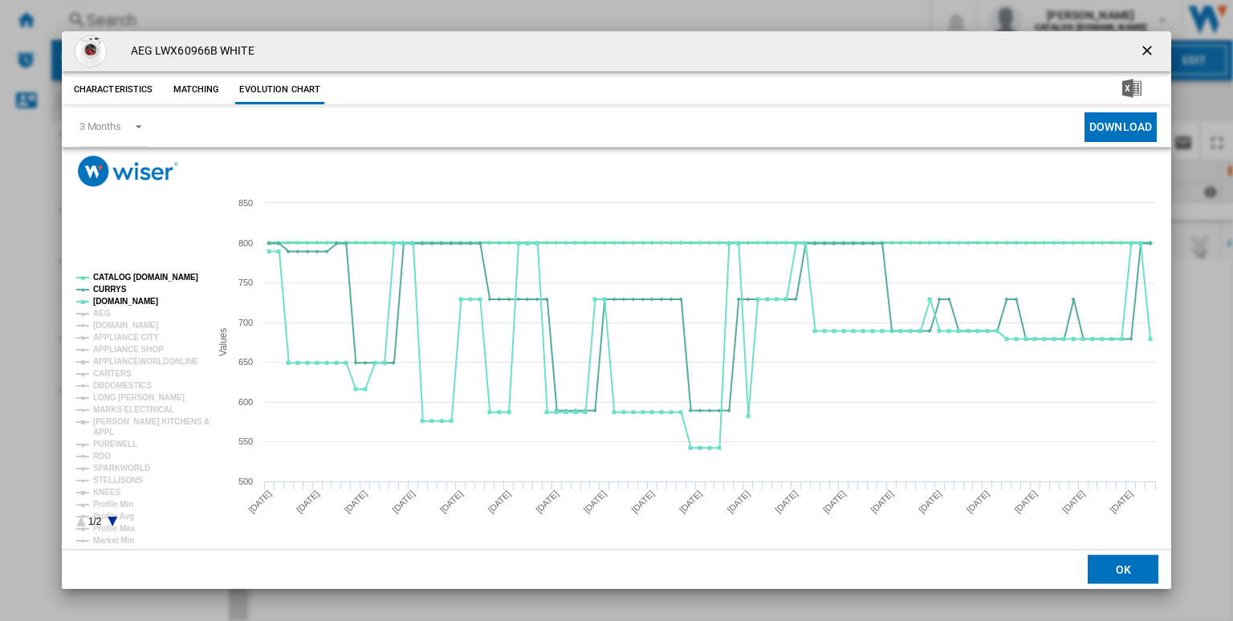
click at [173, 274] on tspan "CATALOG [DOMAIN_NAME]" at bounding box center [145, 277] width 105 height 9
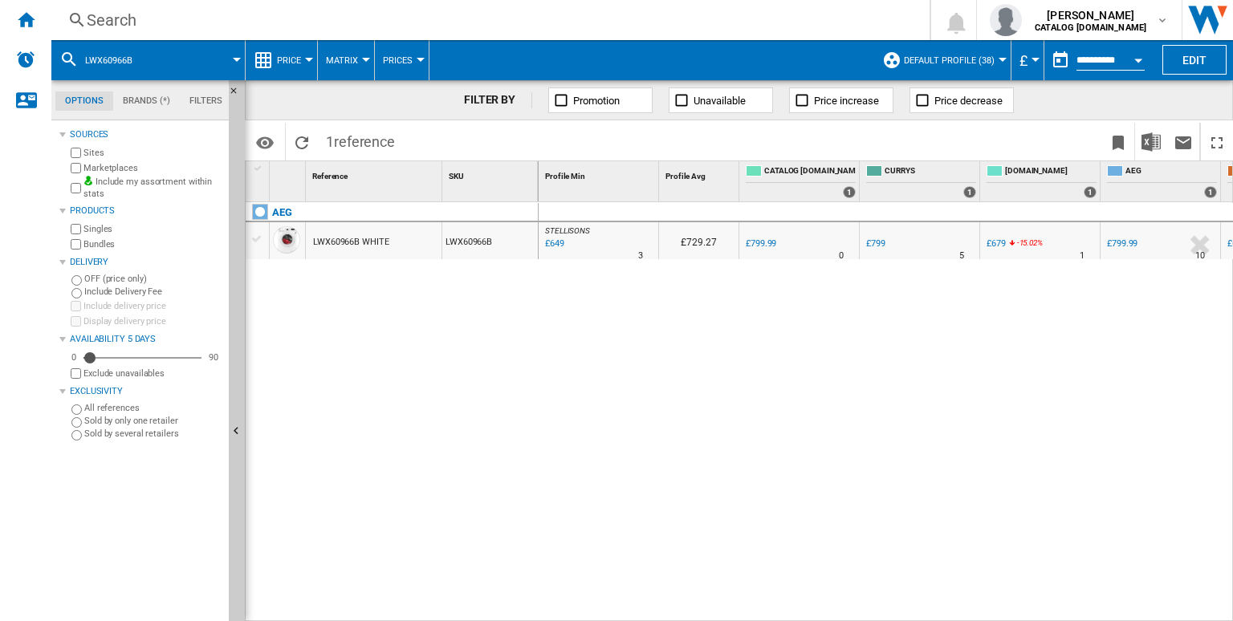
click at [716, 14] on div "Search" at bounding box center [487, 20] width 801 height 22
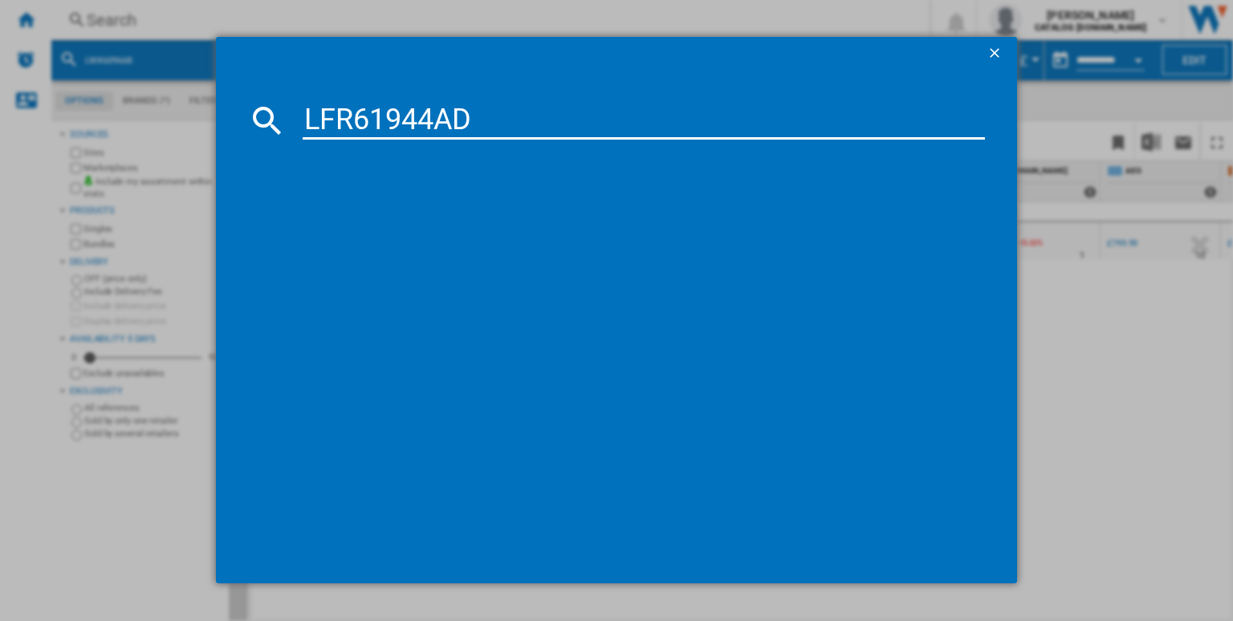
type input "LFR61944AD"
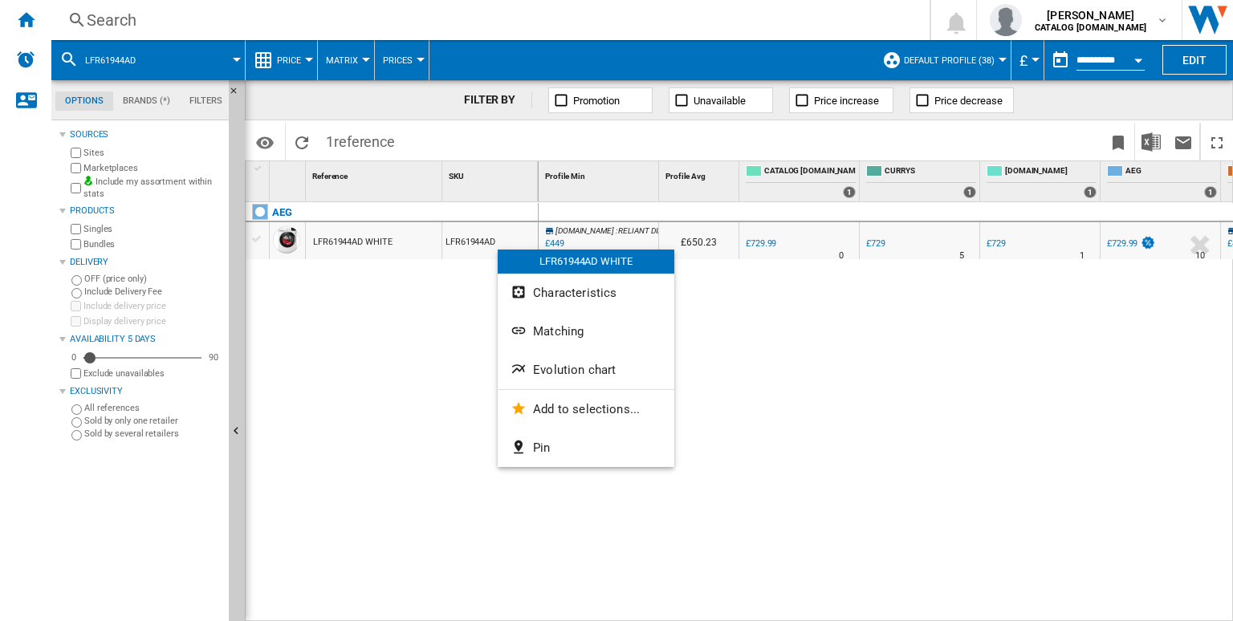
click at [574, 389] on md-divider at bounding box center [586, 389] width 177 height 1
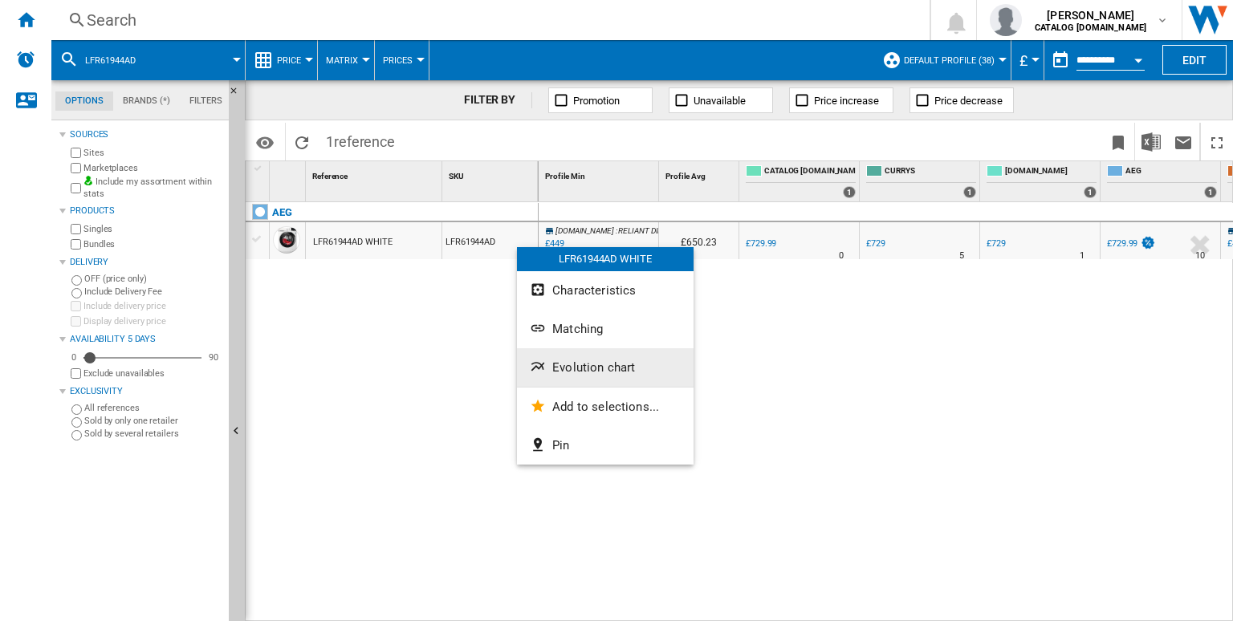
click at [583, 360] on span "Evolution chart" at bounding box center [593, 367] width 83 height 14
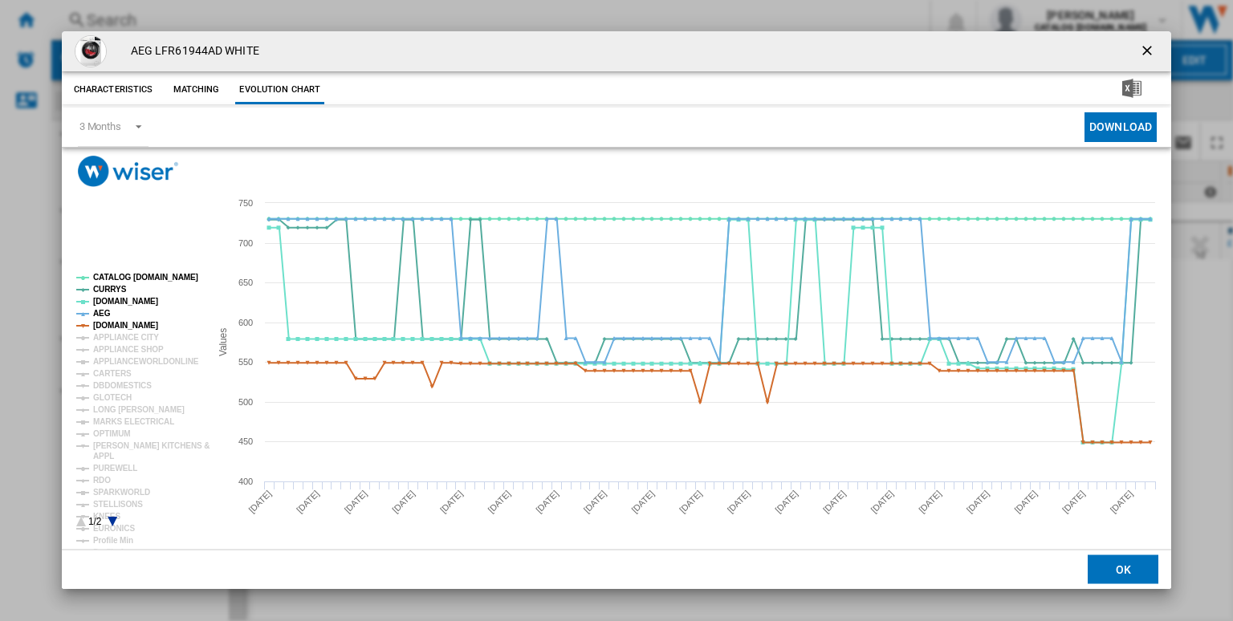
click at [120, 272] on rect "Product popup" at bounding box center [136, 400] width 133 height 266
click at [121, 277] on tspan "CATALOG [DOMAIN_NAME]" at bounding box center [145, 277] width 105 height 9
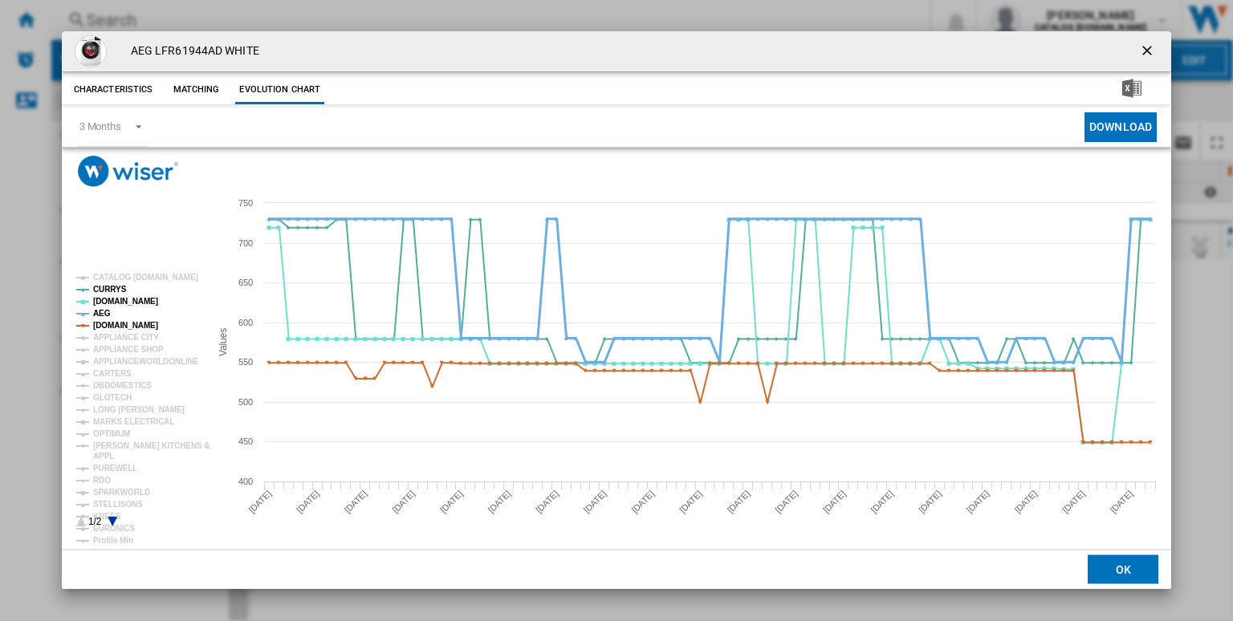
click at [101, 312] on tspan "AEG" at bounding box center [102, 313] width 18 height 9
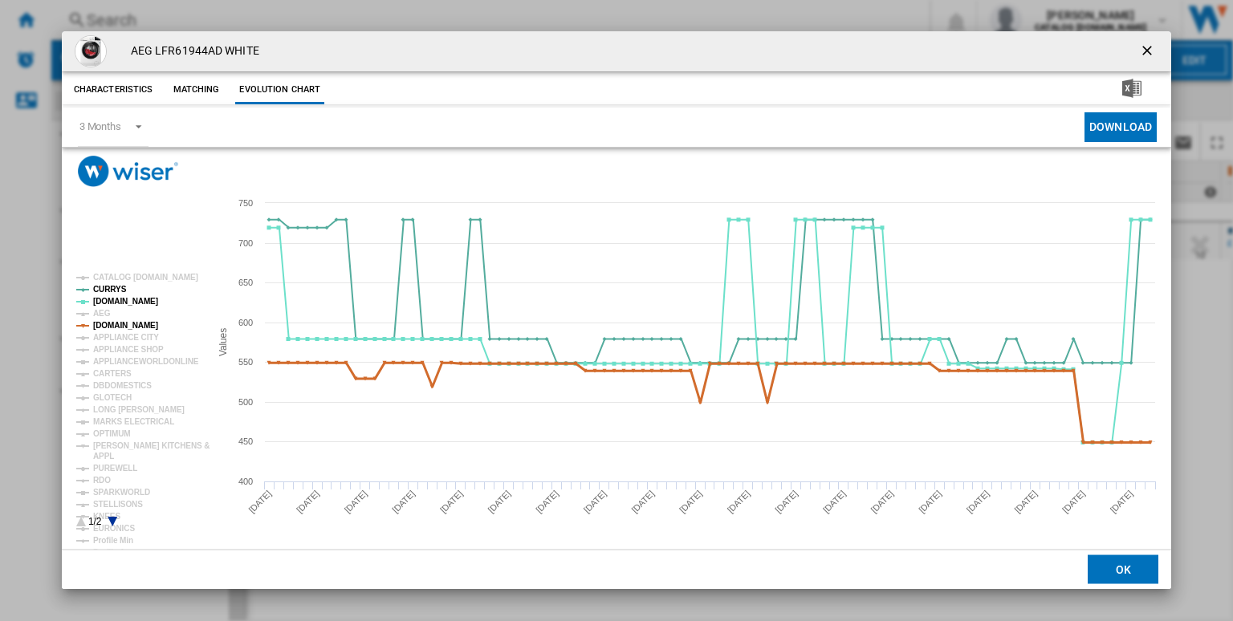
click at [120, 322] on tspan "[DOMAIN_NAME]" at bounding box center [125, 325] width 65 height 9
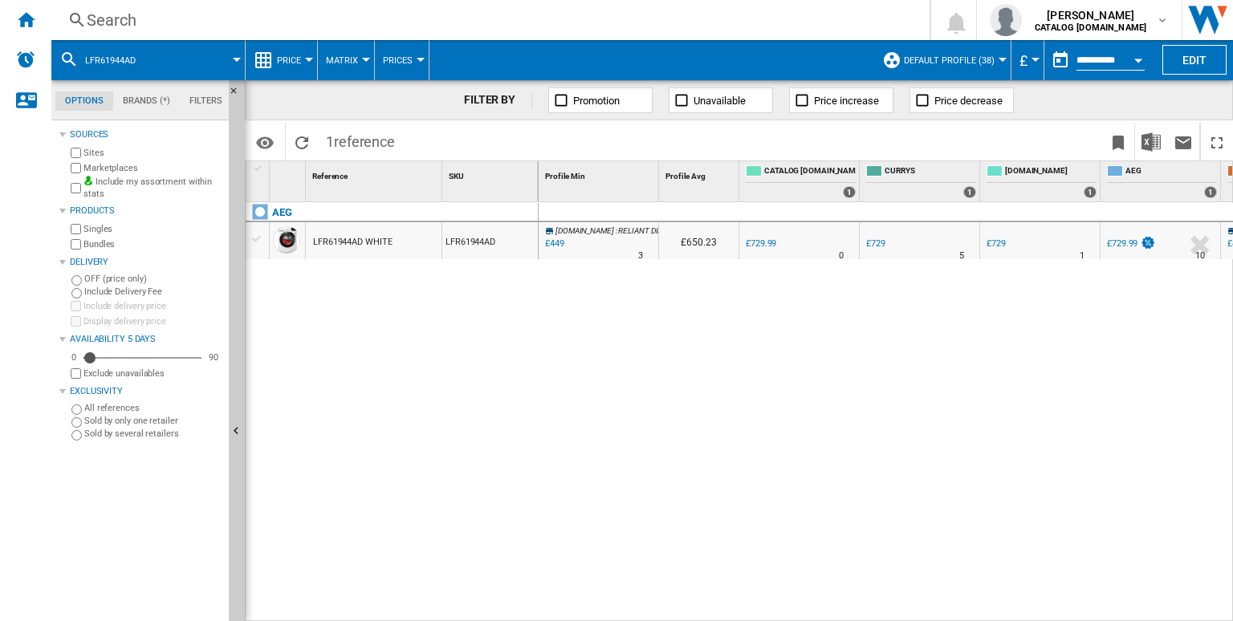
click at [822, 30] on div "Search" at bounding box center [487, 20] width 801 height 22
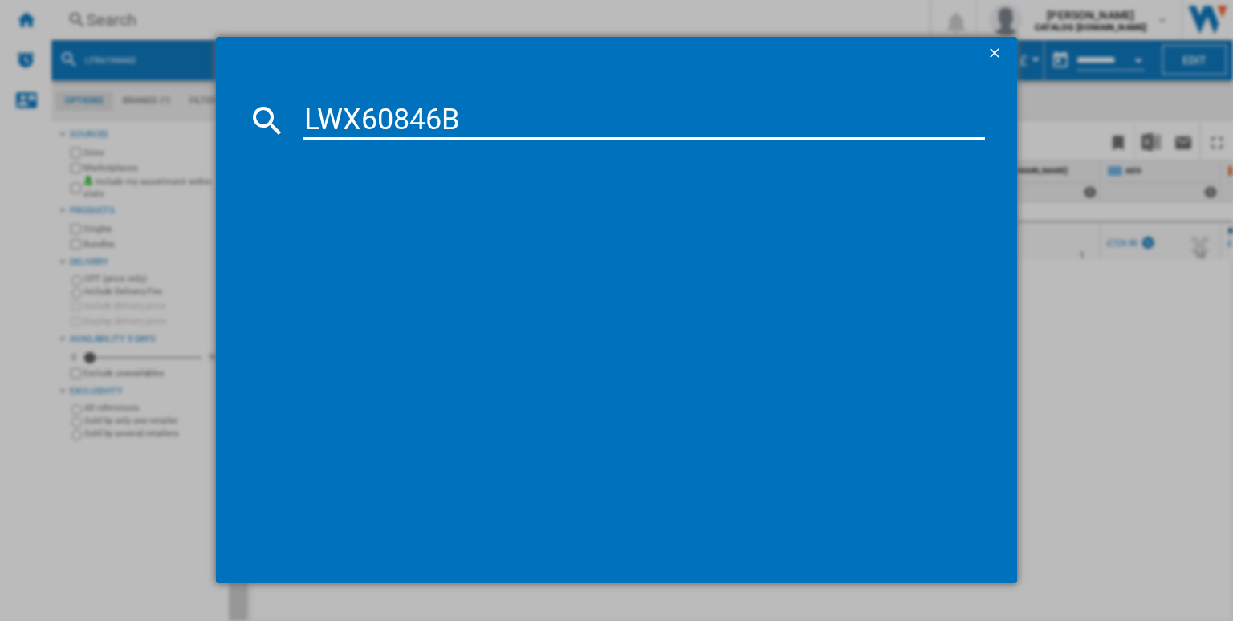
type input "LWX60846B"
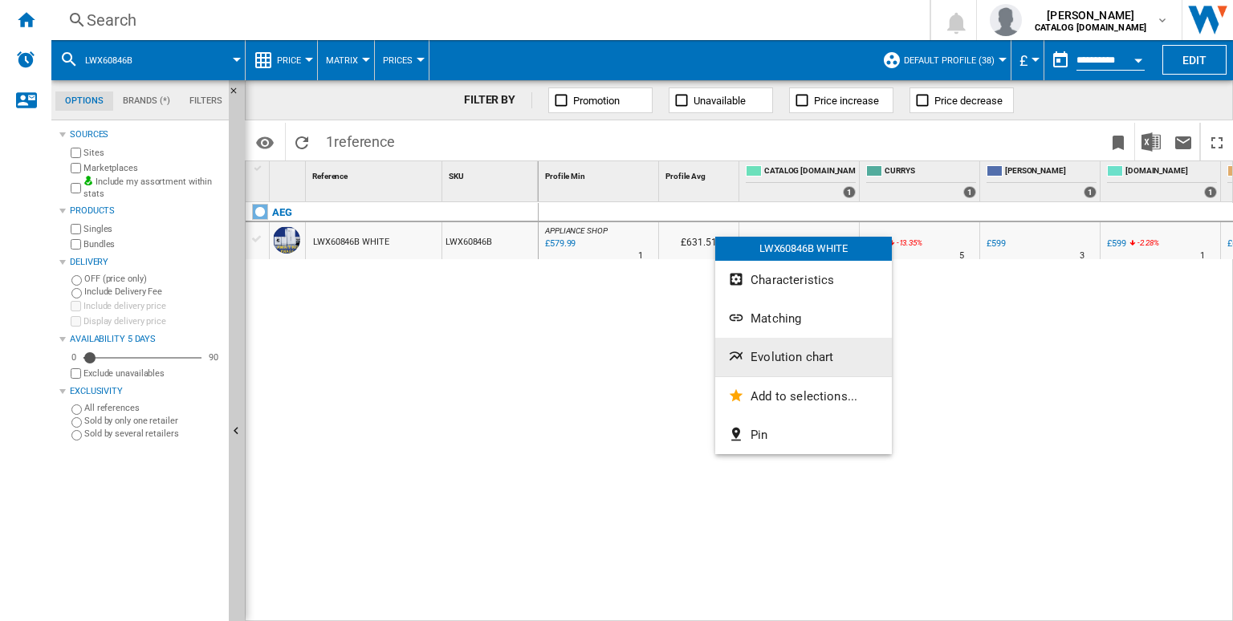
click at [771, 347] on button "Evolution chart" at bounding box center [803, 357] width 177 height 39
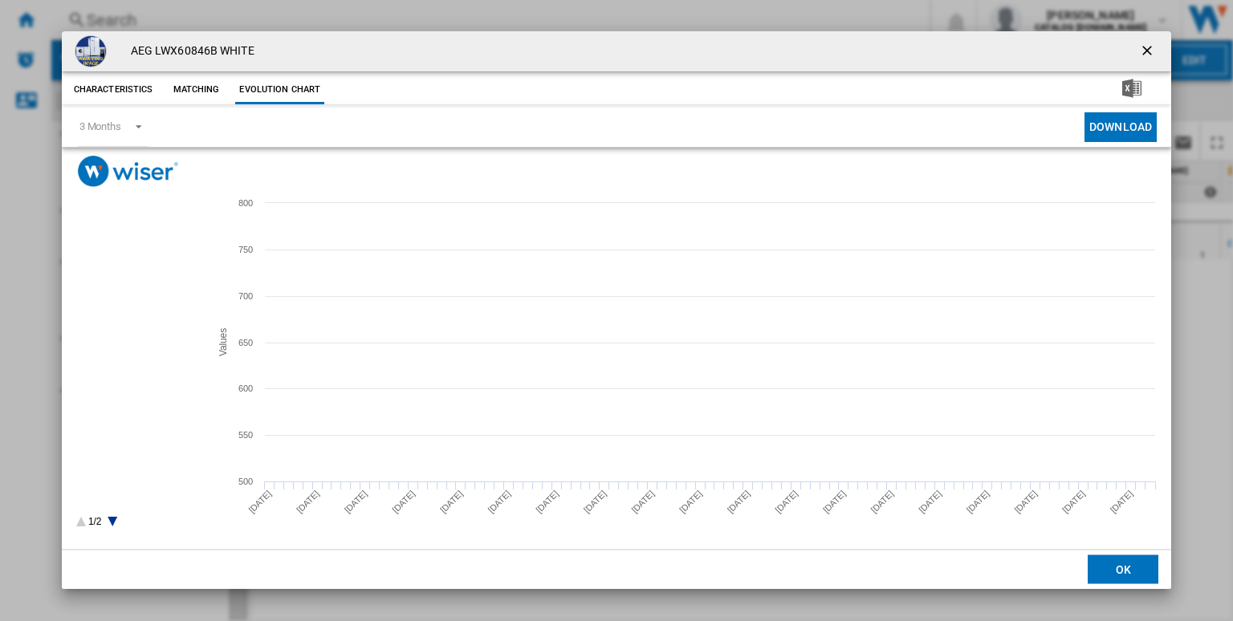
click at [130, 278] on tspan "CATALOG [DOMAIN_NAME]" at bounding box center [145, 277] width 105 height 9
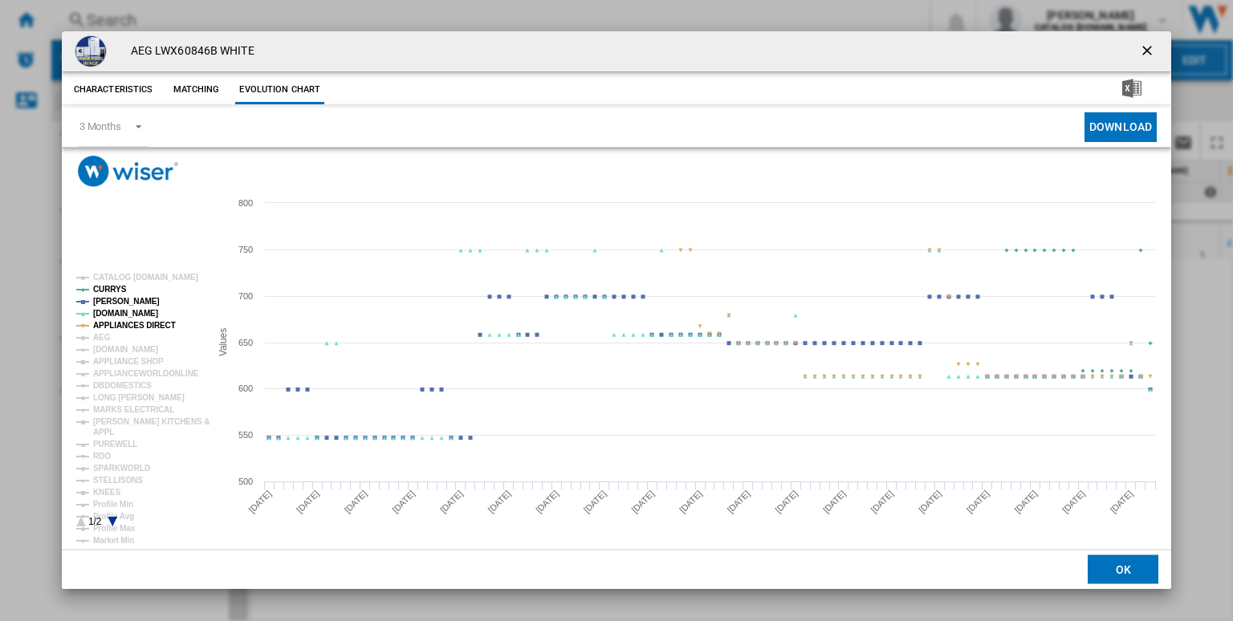
click at [140, 325] on tspan "APPLIANCES DIRECT" at bounding box center [134, 325] width 83 height 9
